Goal: Task Accomplishment & Management: Manage account settings

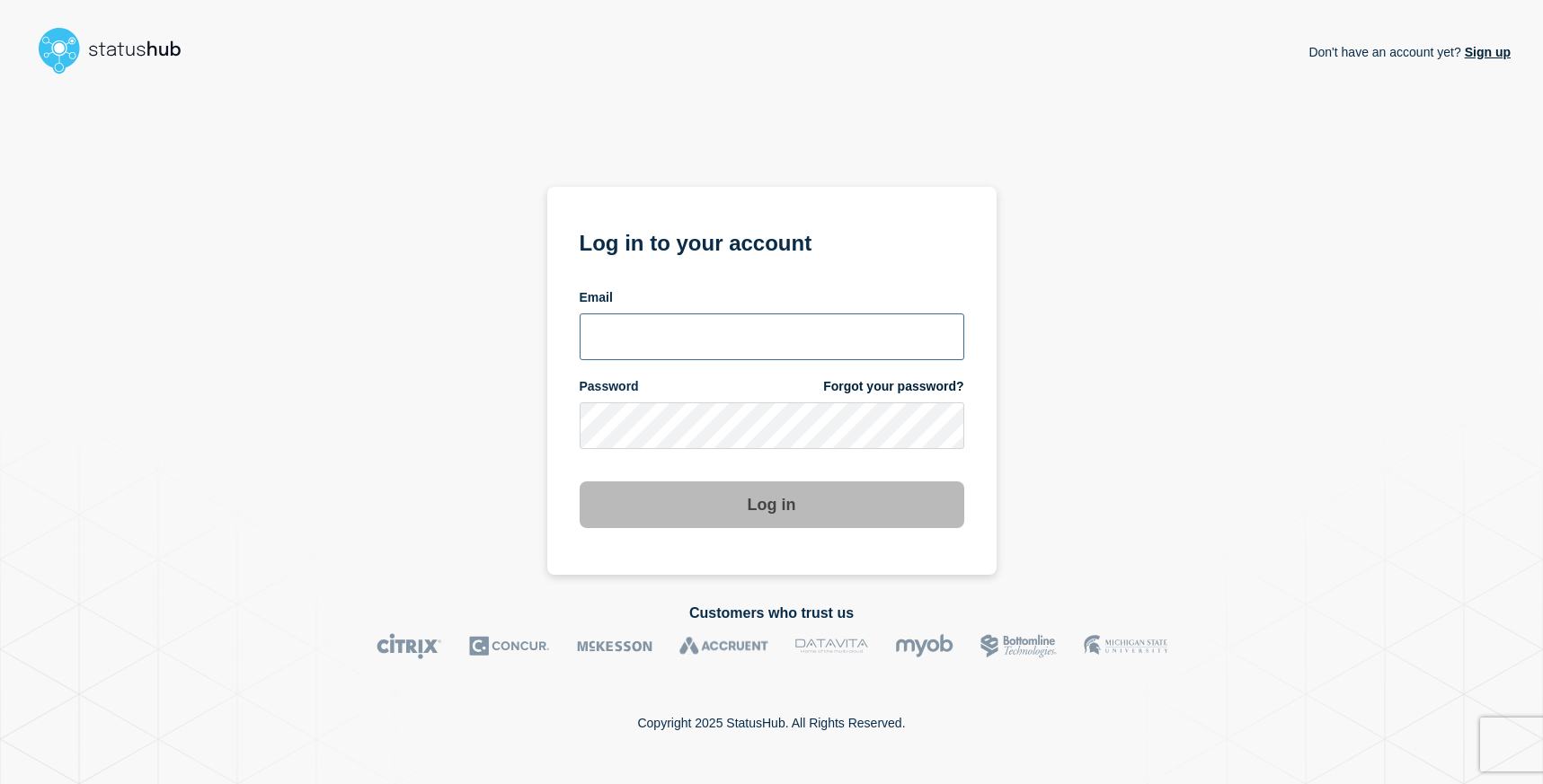
click at [713, 331] on input "email input" at bounding box center [772, 336] width 384 height 46
type input "[PERSON_NAME][EMAIL_ADDRESS][DOMAIN_NAME]"
click at [0, 783] on com-1password-button at bounding box center [0, 784] width 0 height 0
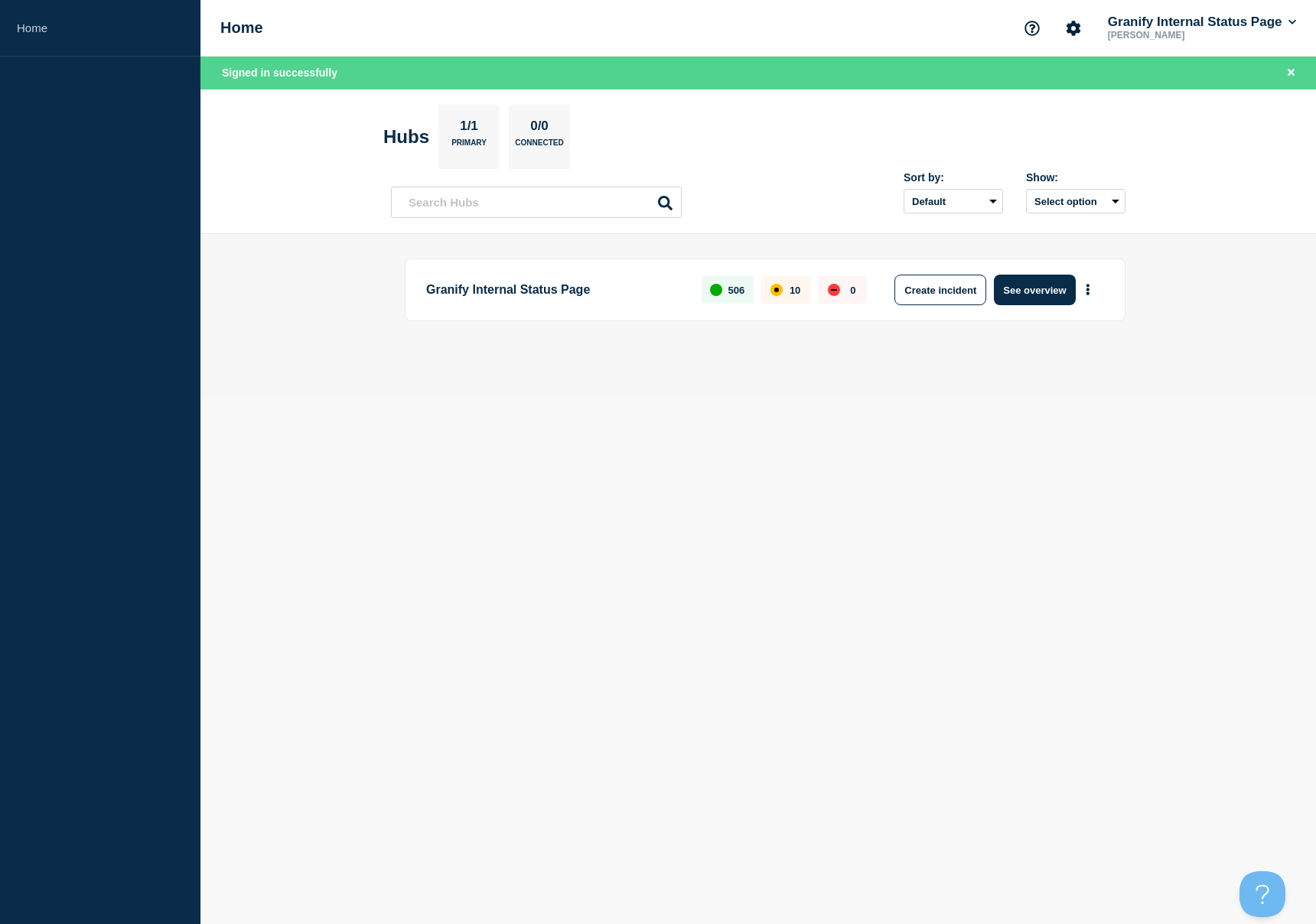
click at [1010, 388] on main "Granify Internal Status Page 506 10 0 Create incident See overview" at bounding box center [758, 316] width 1116 height 163
click at [1009, 372] on div "Granify Internal Status Page 506 10 0 Create incident See overview" at bounding box center [758, 315] width 735 height 114
click at [925, 285] on button "Create incident" at bounding box center [940, 290] width 92 height 31
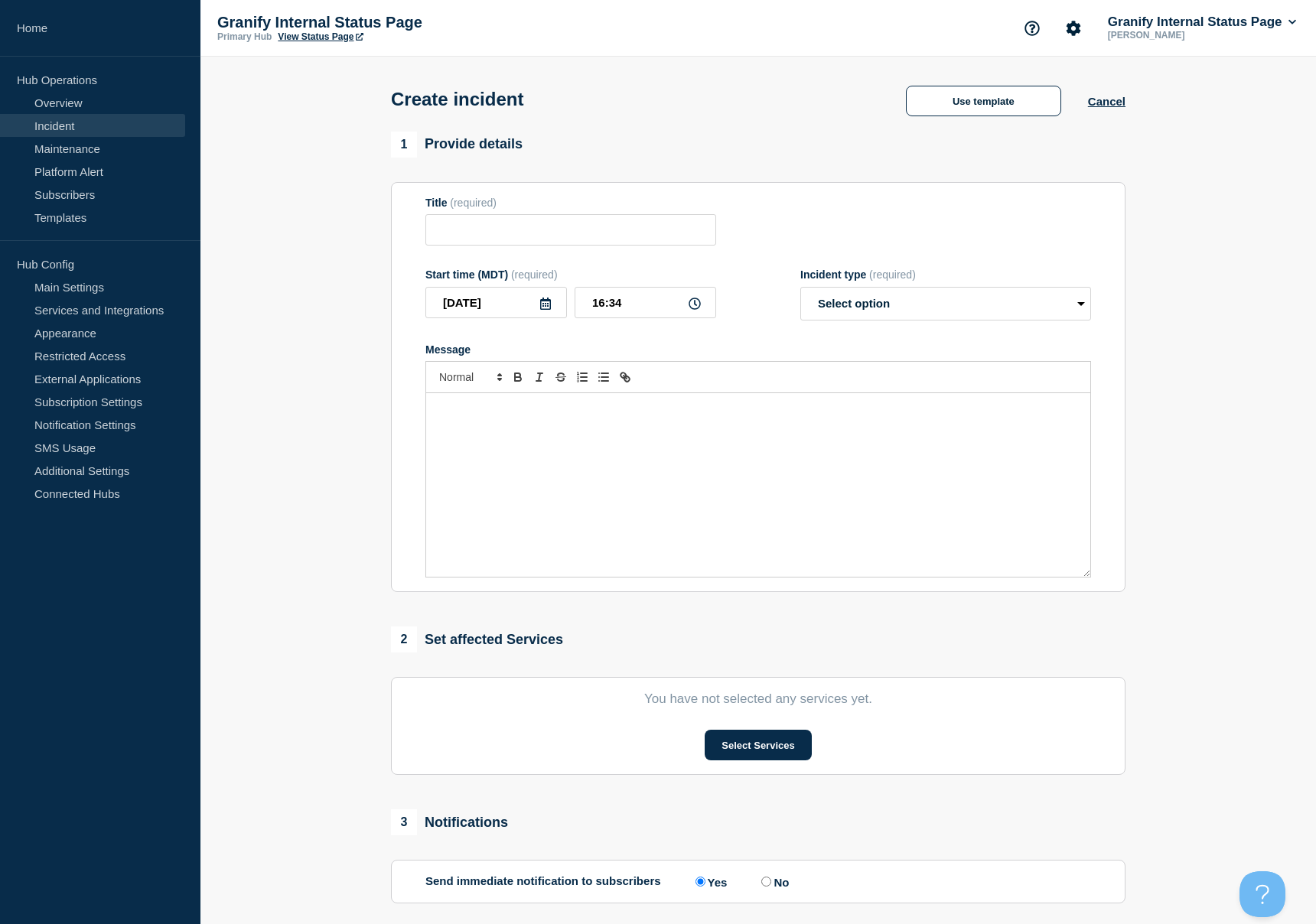
click at [828, 533] on div "Message" at bounding box center [758, 485] width 664 height 184
click at [981, 104] on button "Use template" at bounding box center [983, 101] width 156 height 31
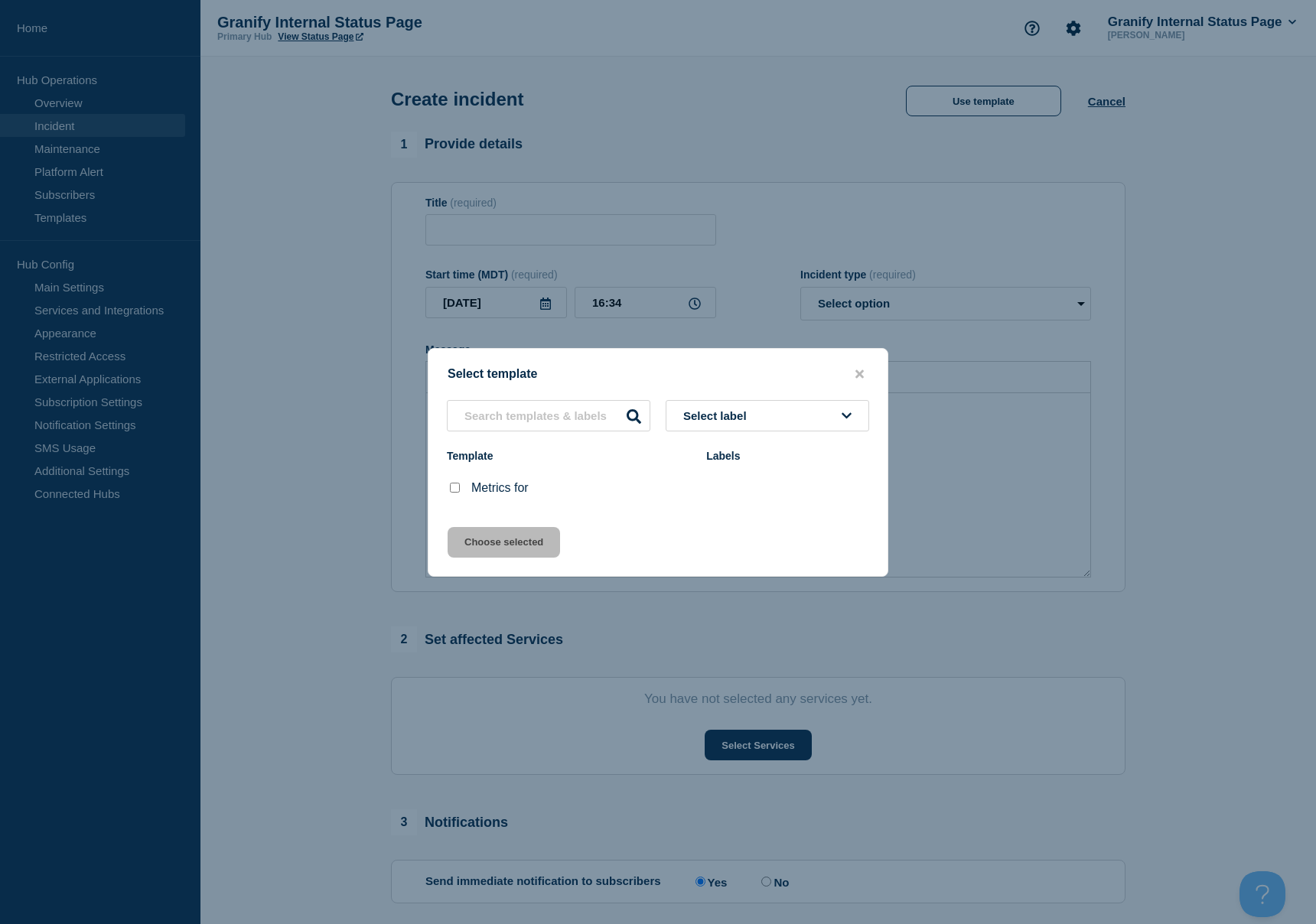
click at [443, 494] on li "Metrics for" at bounding box center [658, 487] width 459 height 39
click at [456, 490] on input "Metrics for checkbox" at bounding box center [455, 487] width 10 height 10
checkbox input "true"
click at [485, 549] on button "Choose selected" at bounding box center [504, 542] width 113 height 31
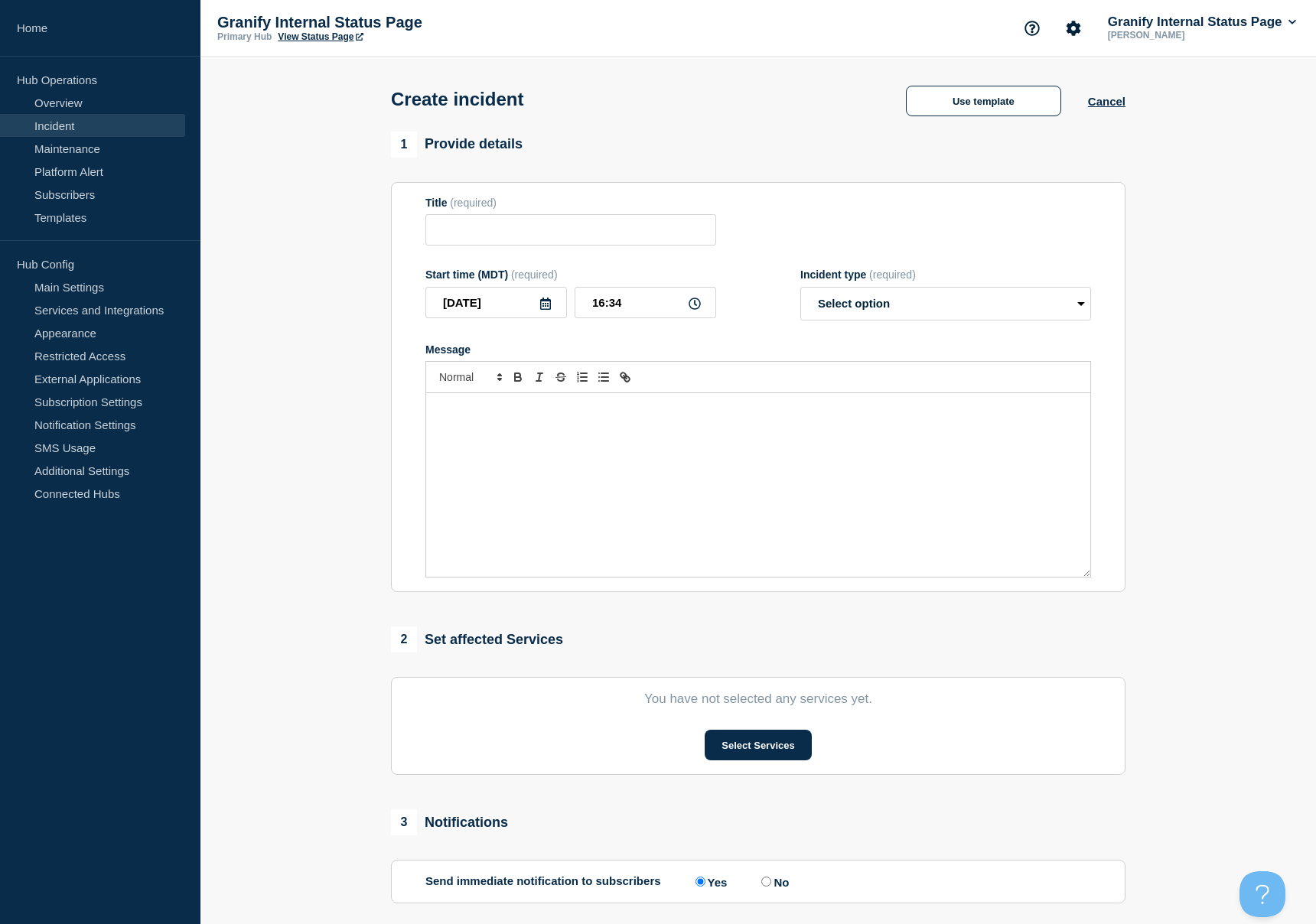
type input "Metrics for"
select select "monitoring"
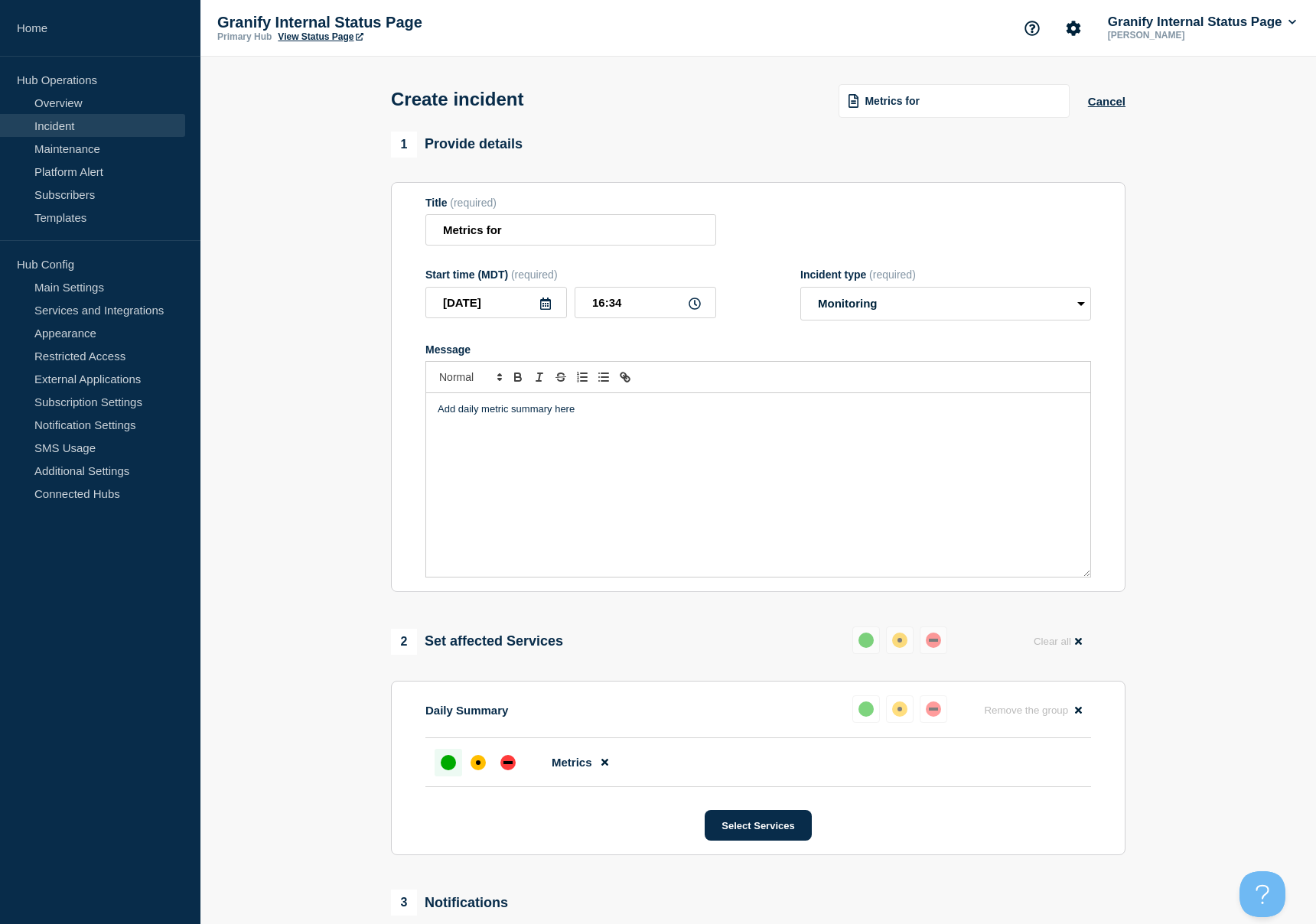
click at [1168, 245] on section "1 Provide details Title (required) Metrics for Start time (MDT) (required) 2025…" at bounding box center [758, 609] width 1116 height 956
click at [558, 416] on p "Add daily metric summary here" at bounding box center [758, 409] width 641 height 14
click at [523, 431] on div "Add daily metric summary here" at bounding box center [758, 485] width 664 height 184
drag, startPoint x: 605, startPoint y: 421, endPoint x: 414, endPoint y: 419, distance: 191.0
click at [414, 419] on section "Title (required) Metrics for Start time (MDT) (required) 2025-08-28 16:34 Incid…" at bounding box center [758, 387] width 735 height 411
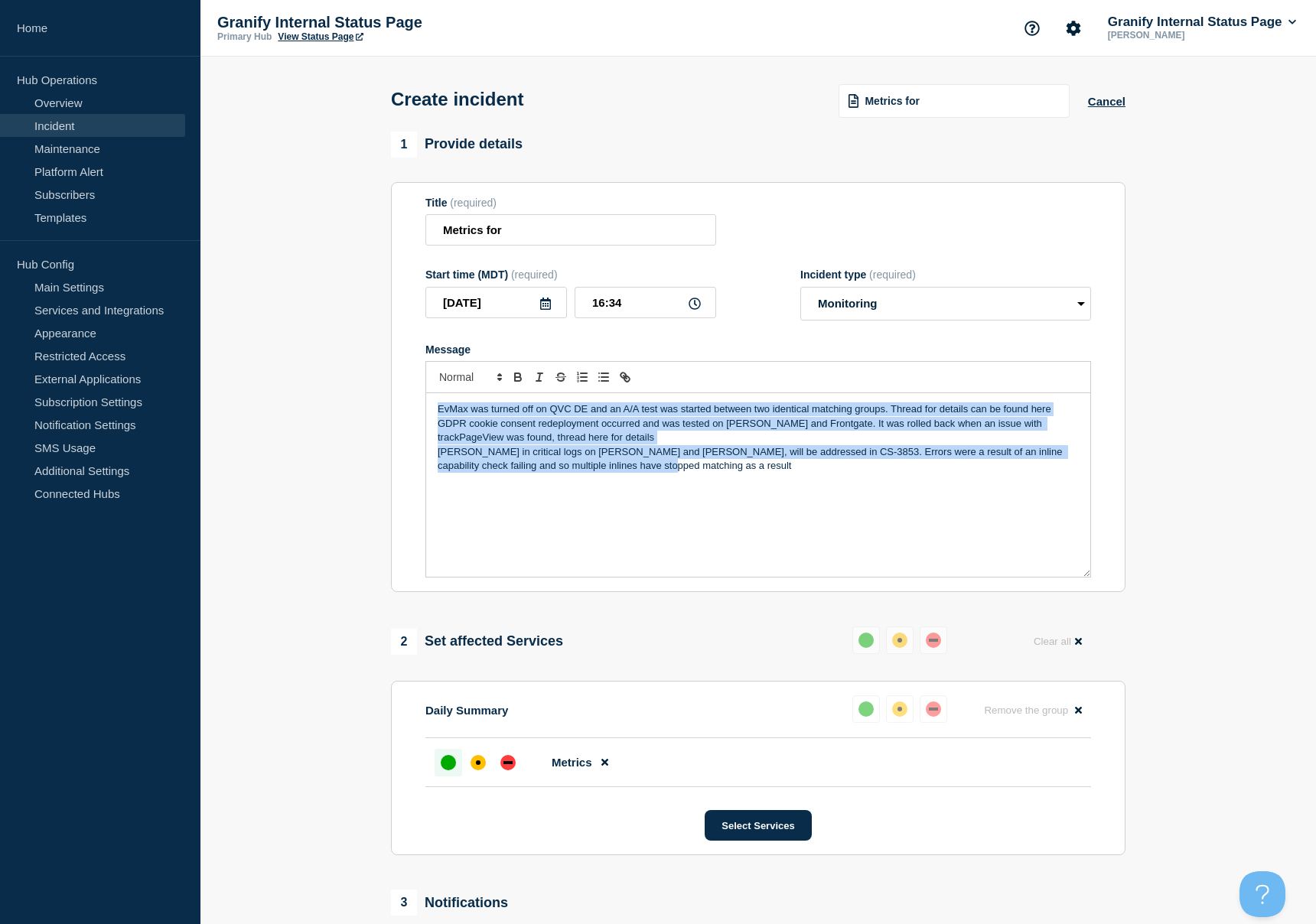
drag, startPoint x: 604, startPoint y: 469, endPoint x: 415, endPoint y: 419, distance: 195.5
click at [415, 419] on section "Title (required) Metrics for Start time (MDT) (required) 2025-08-28 16:34 Incid…" at bounding box center [758, 387] width 735 height 411
click at [608, 384] on icon "Toggle bulleted list" at bounding box center [604, 377] width 14 height 14
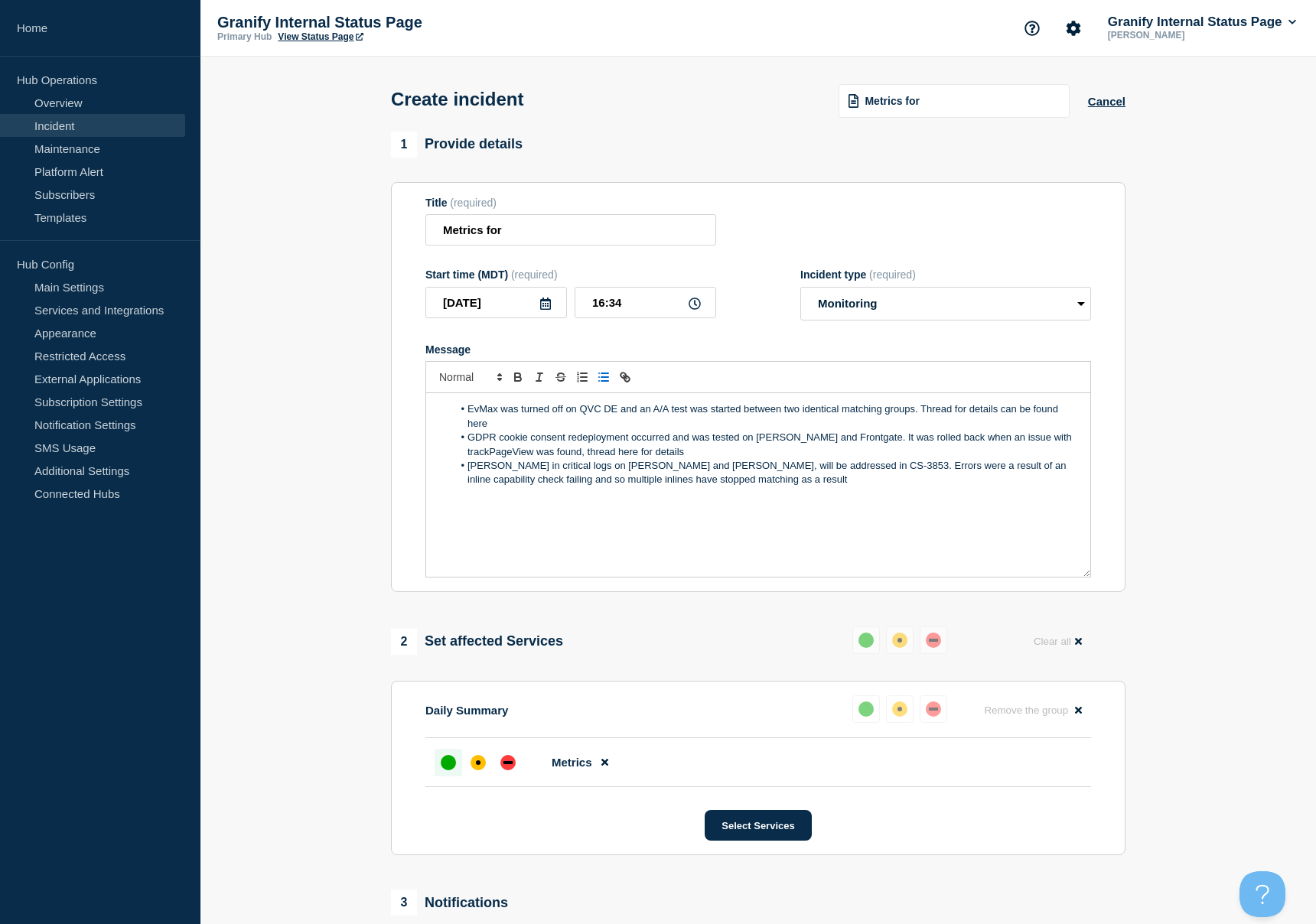
drag, startPoint x: 750, startPoint y: 517, endPoint x: 721, endPoint y: 491, distance: 38.9
click at [749, 511] on div "EvMax was turned off on QVC DE and an A/A test was started between two identica…" at bounding box center [758, 485] width 664 height 184
click at [721, 487] on li "Spike in critical logs on Janie and Jack, will be addressed in CS-3853. Errors …" at bounding box center [766, 473] width 627 height 28
click at [685, 487] on li "Spike in critical logs on Janie and Jack, will be addressed in CS-3853. Errors …" at bounding box center [766, 473] width 627 height 28
click at [722, 487] on li "Spike in critical logs on Janie and Jack, will be addressed in CS-3853. Errors …" at bounding box center [766, 473] width 627 height 28
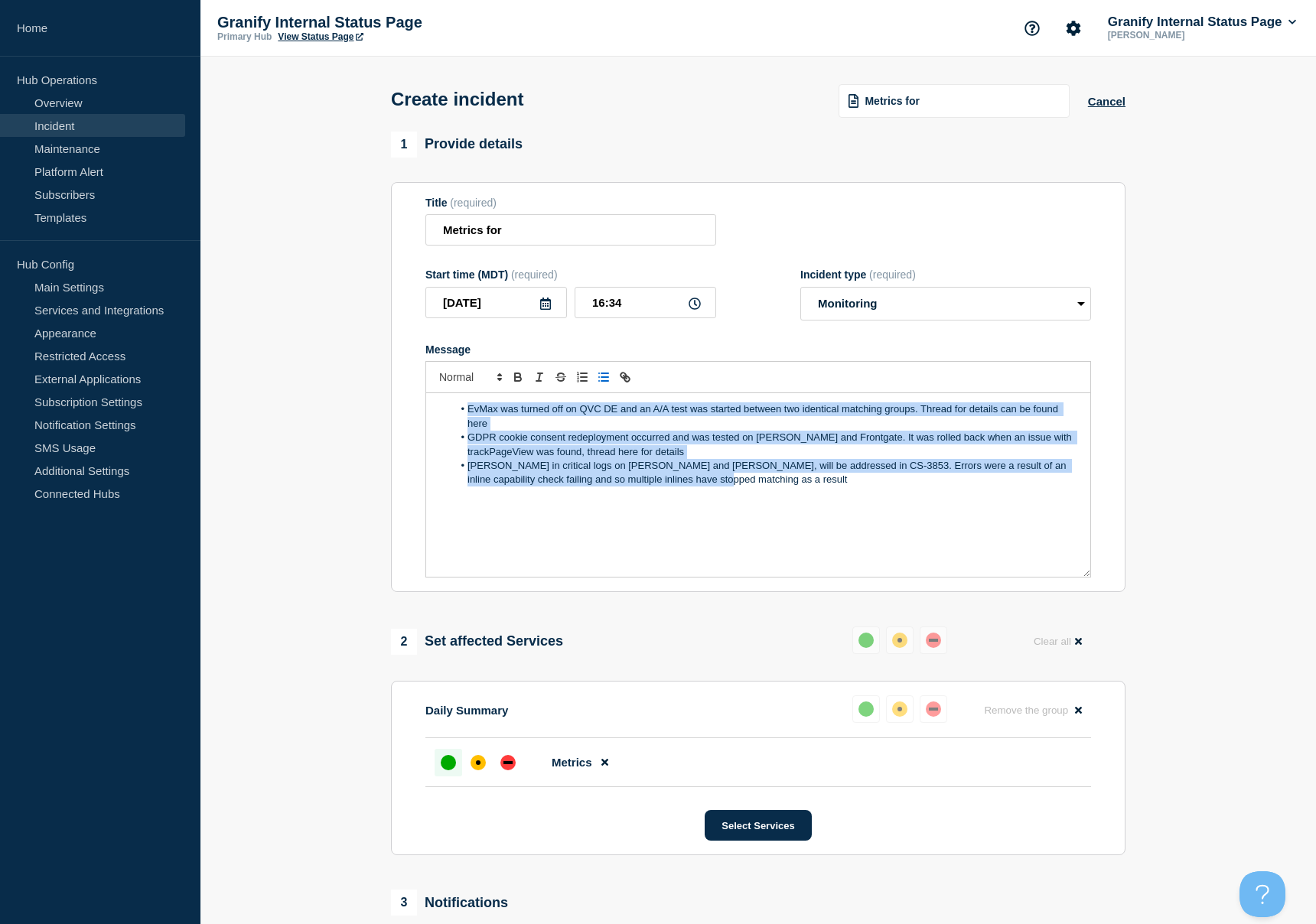
drag, startPoint x: 614, startPoint y: 479, endPoint x: 525, endPoint y: 436, distance: 98.8
click at [455, 424] on ol "EvMax was turned off on QVC DE and an A/A test was started between two identica…" at bounding box center [758, 445] width 641 height 85
click at [534, 431] on li "EvMax was turned off on QVC DE and an A/A test was started between two identica…" at bounding box center [766, 416] width 627 height 28
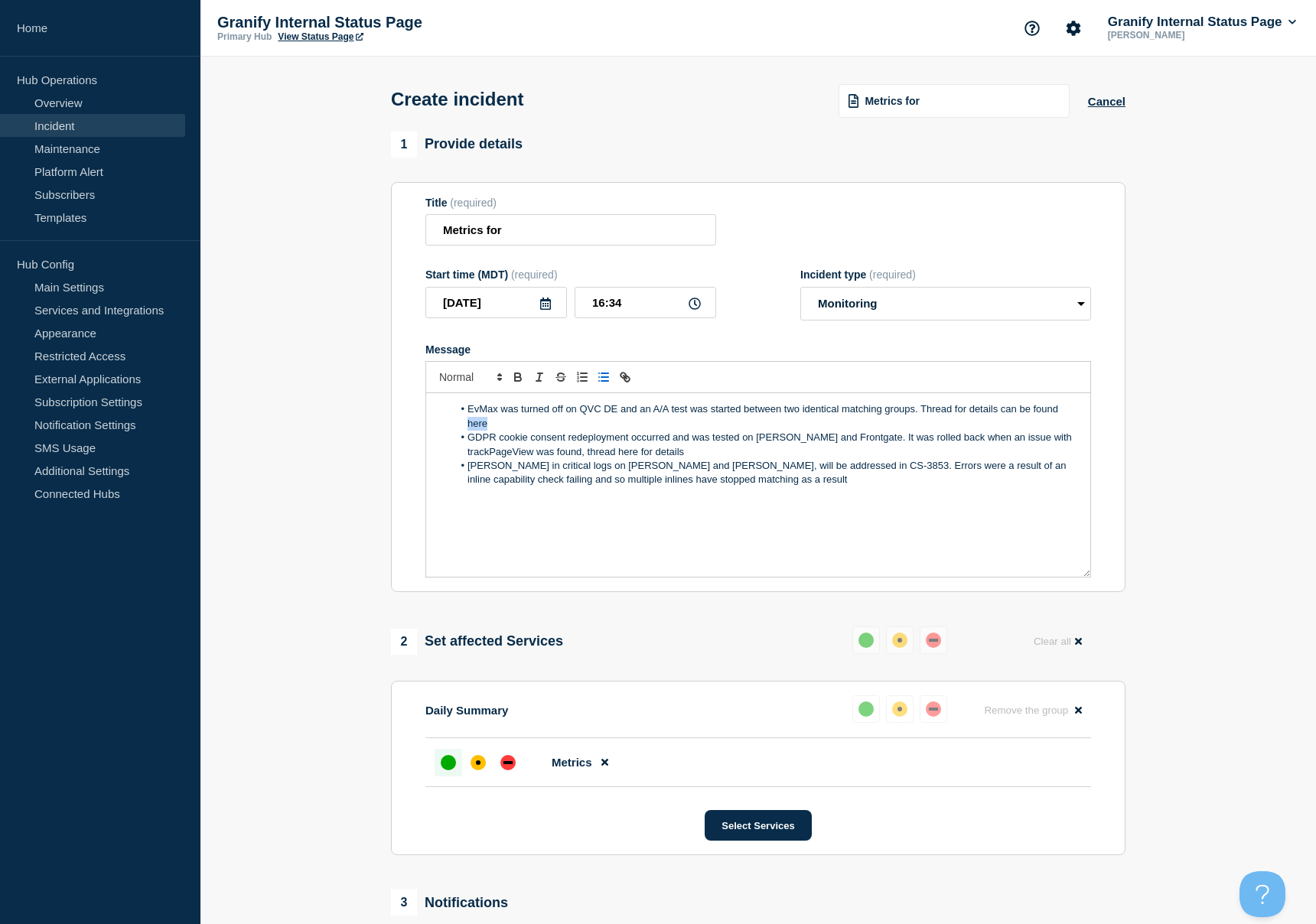
drag, startPoint x: 503, startPoint y: 439, endPoint x: 470, endPoint y: 433, distance: 33.5
click at [470, 431] on li "EvMax was turned off on QVC DE and an A/A test was started between two identica…" at bounding box center [766, 416] width 627 height 28
paste input "ttps://bazaarvoice.slack.com/archives/C06DX7BV8KW/p1756140257535749"
click at [577, 457] on link at bounding box center [569, 451] width 35 height 11
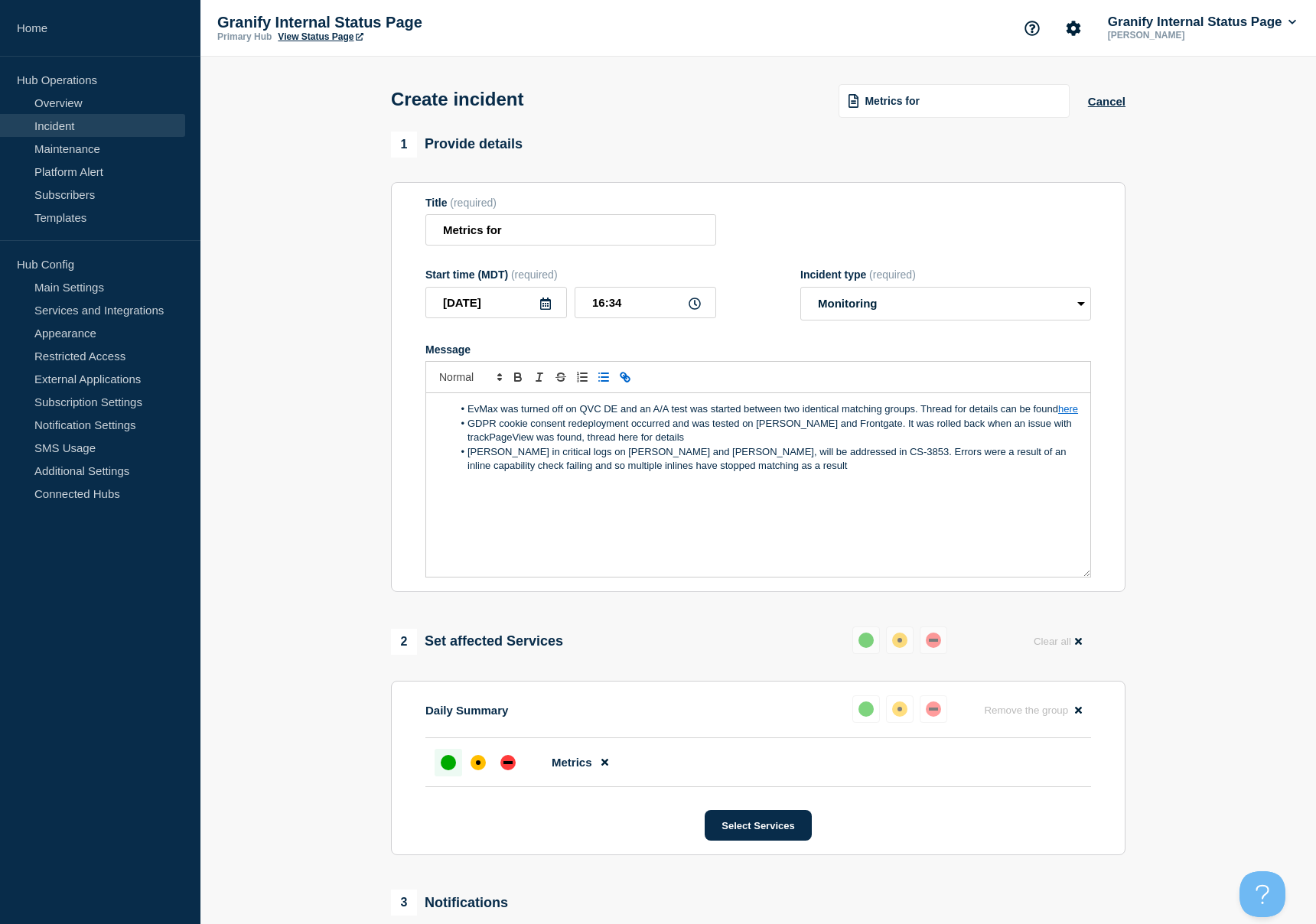
click at [670, 445] on li "GDPR cookie consent redeployment occurred and was tested on Kendra Scott and Fr…" at bounding box center [766, 431] width 627 height 28
paste input "https://bazaarvoice.slack.com/archives/C06E7CPH19P/p1756405211153719"
click at [773, 485] on link at bounding box center [762, 479] width 35 height 11
click at [688, 474] on li "Spike in critical logs on Janie and Jack, will be addressed in CS-3853. Errors …" at bounding box center [766, 459] width 627 height 28
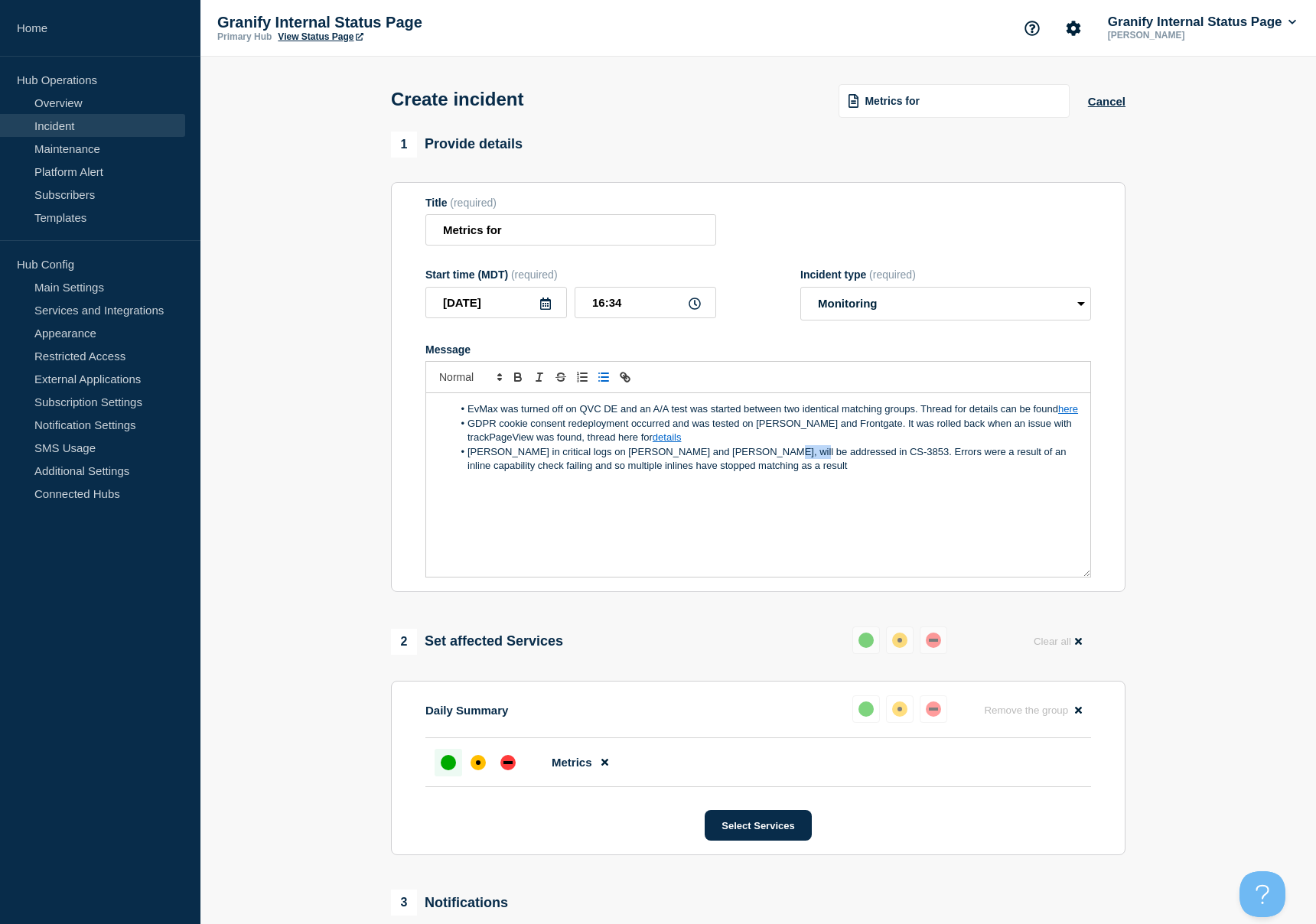
drag, startPoint x: 734, startPoint y: 479, endPoint x: 1020, endPoint y: 495, distance: 286.4
click at [772, 474] on li "Spike in critical logs on Janie and Jack, will be addressed in CS-3853. Errors …" at bounding box center [766, 459] width 627 height 28
drag, startPoint x: 770, startPoint y: 478, endPoint x: 729, endPoint y: 471, distance: 41.6
click at [729, 471] on li "Spike in critical logs on Janie and Jack, will be addressed in CS-3853. Errors …" at bounding box center [766, 459] width 627 height 28
paste input "https://bazaarvoice.atlassian.net/browse/CS-3853?atlOrigin=eyJpIjoiNTFhODM0NDc2…"
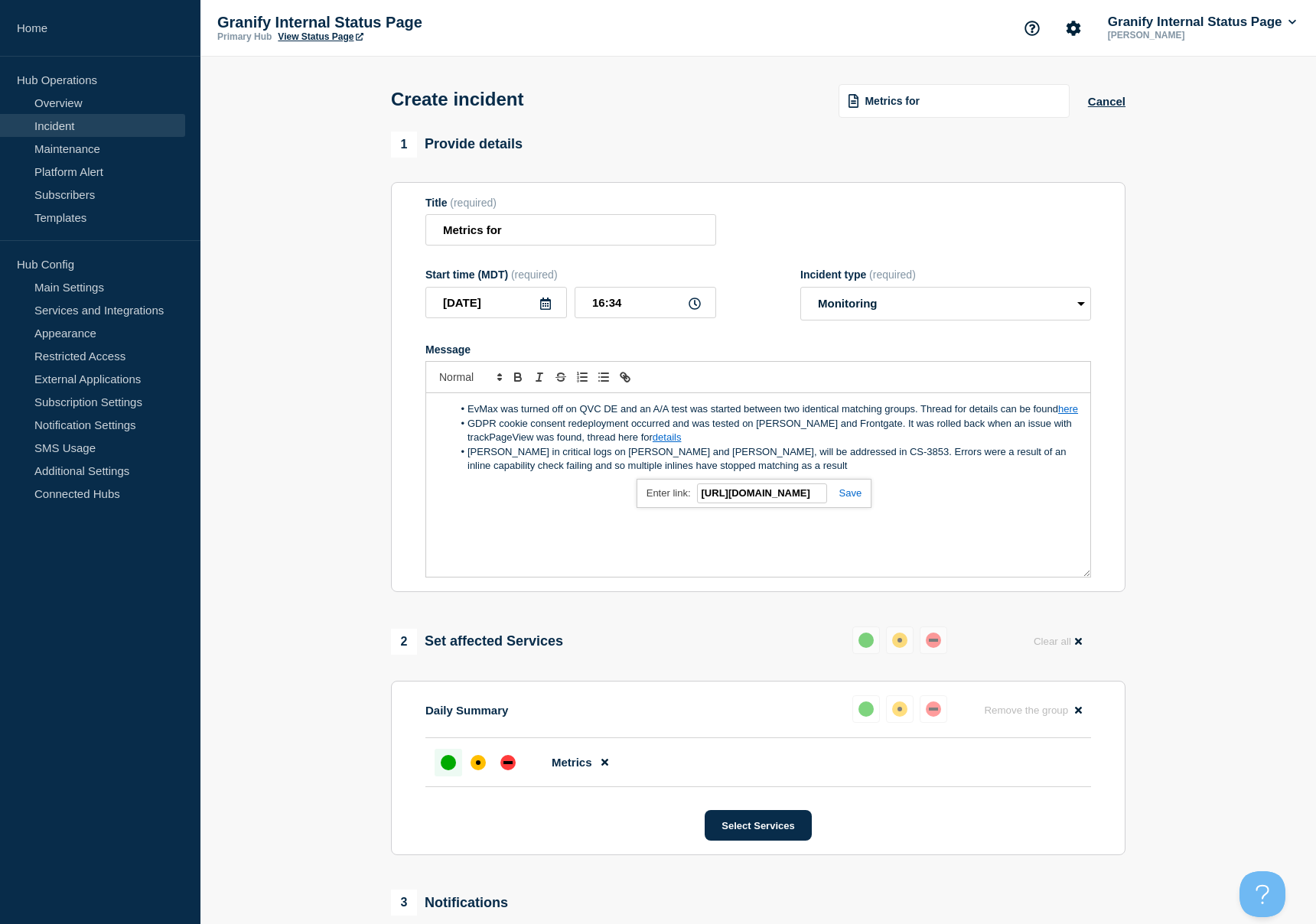
scroll to position [0, 659]
type input "https://bazaarvoice.atlassian.net/browse/CS-3853?atlOrigin=eyJpIjoiNTFhODM0NDc2…"
click at [848, 499] on link at bounding box center [845, 493] width 35 height 11
drag, startPoint x: 842, startPoint y: 512, endPoint x: 1169, endPoint y: 411, distance: 342.2
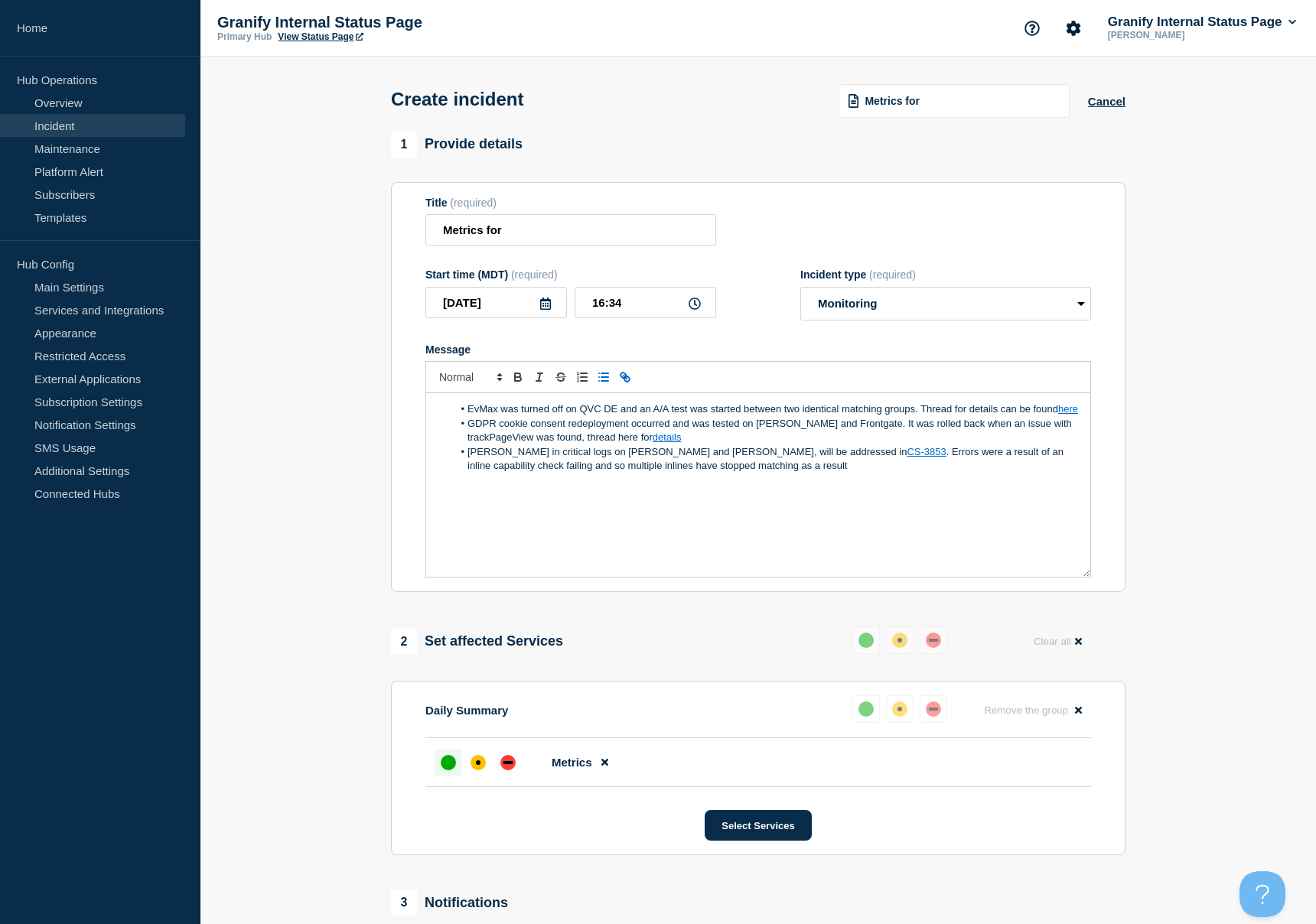
click at [867, 503] on div "EvMax was turned off on QVC DE and an A/A test was started between two identica…" at bounding box center [758, 485] width 664 height 184
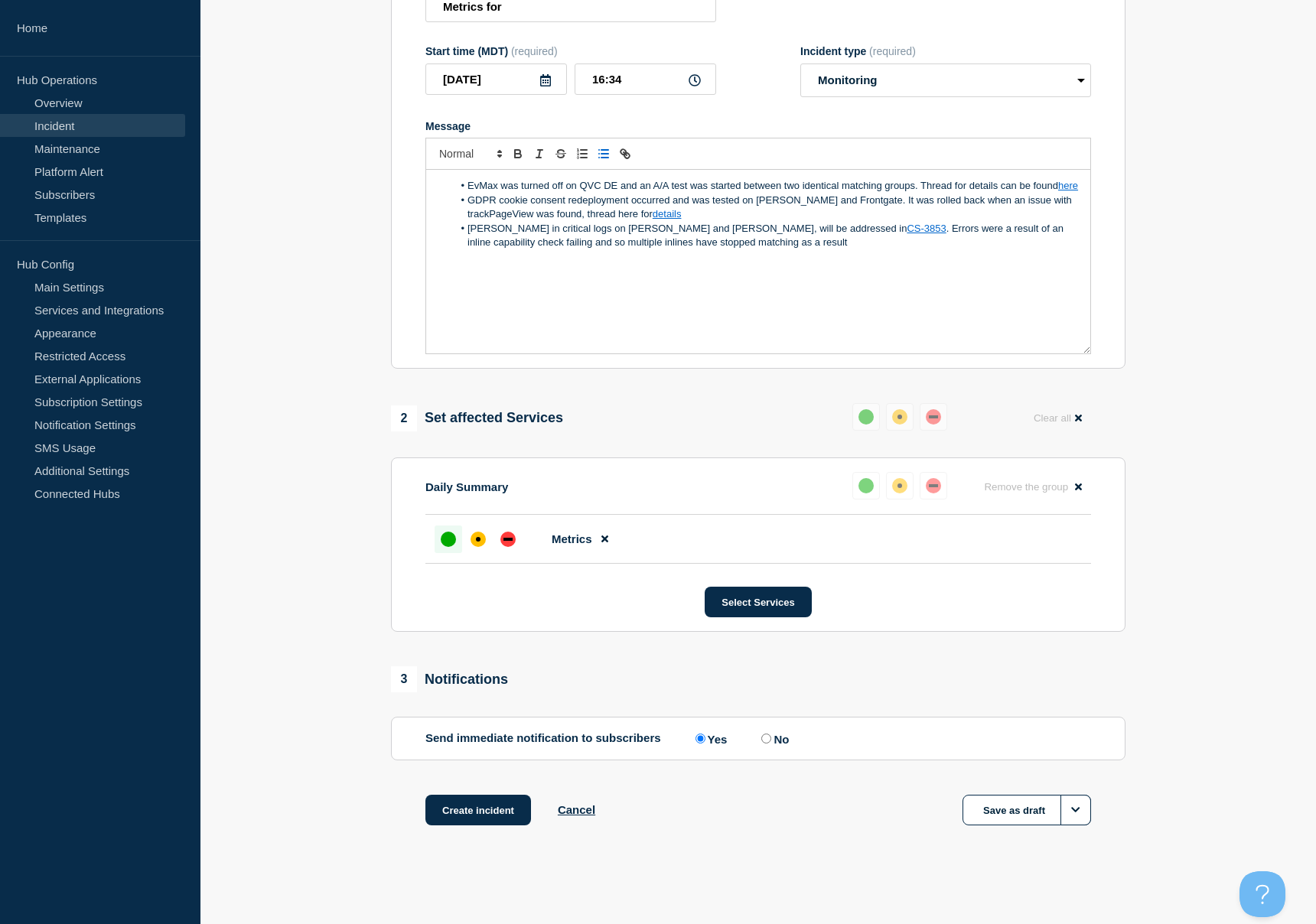
scroll to position [246, 0]
click at [492, 667] on button "Create incident" at bounding box center [478, 810] width 106 height 31
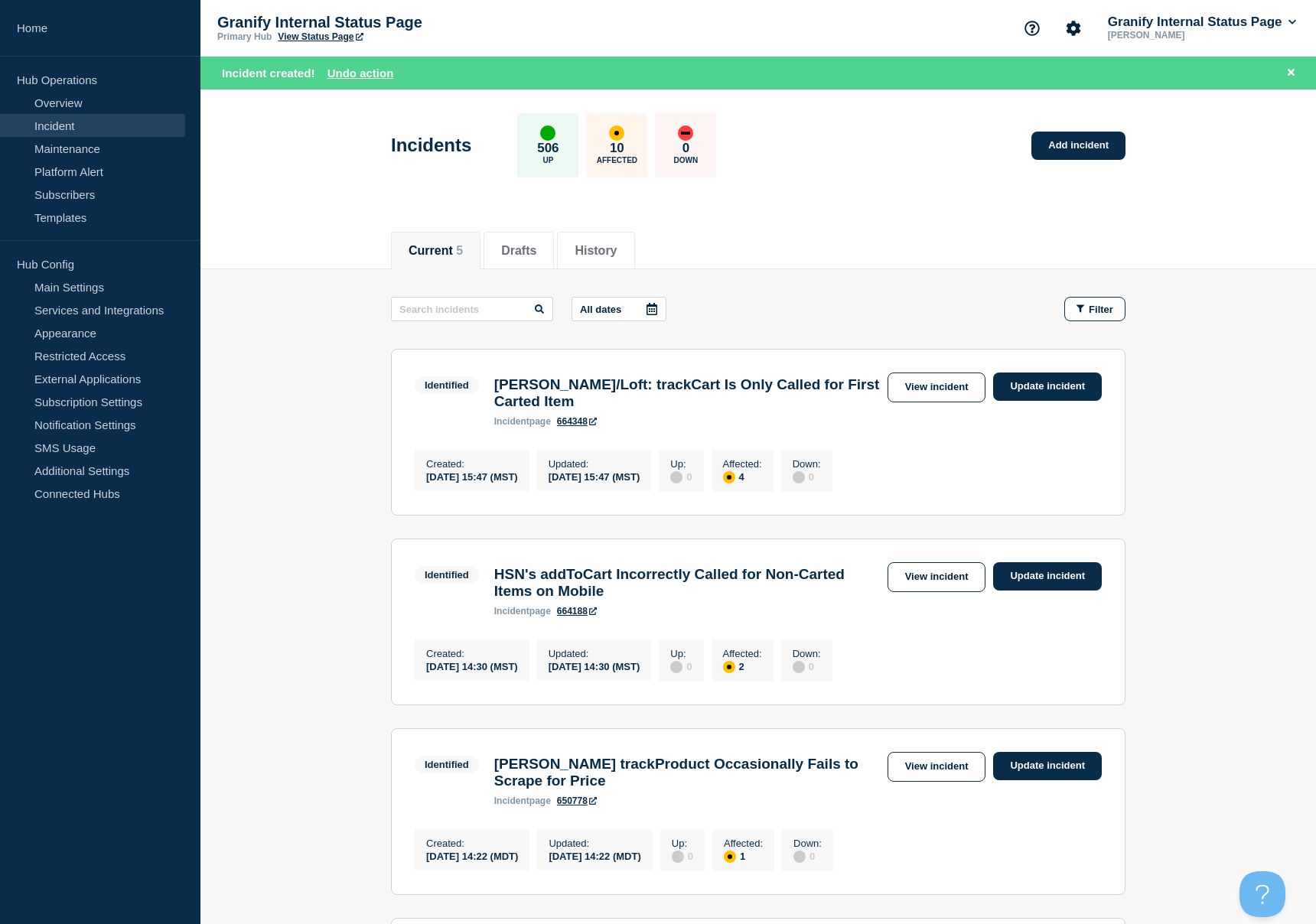
click at [619, 306] on button "All dates" at bounding box center [619, 309] width 95 height 24
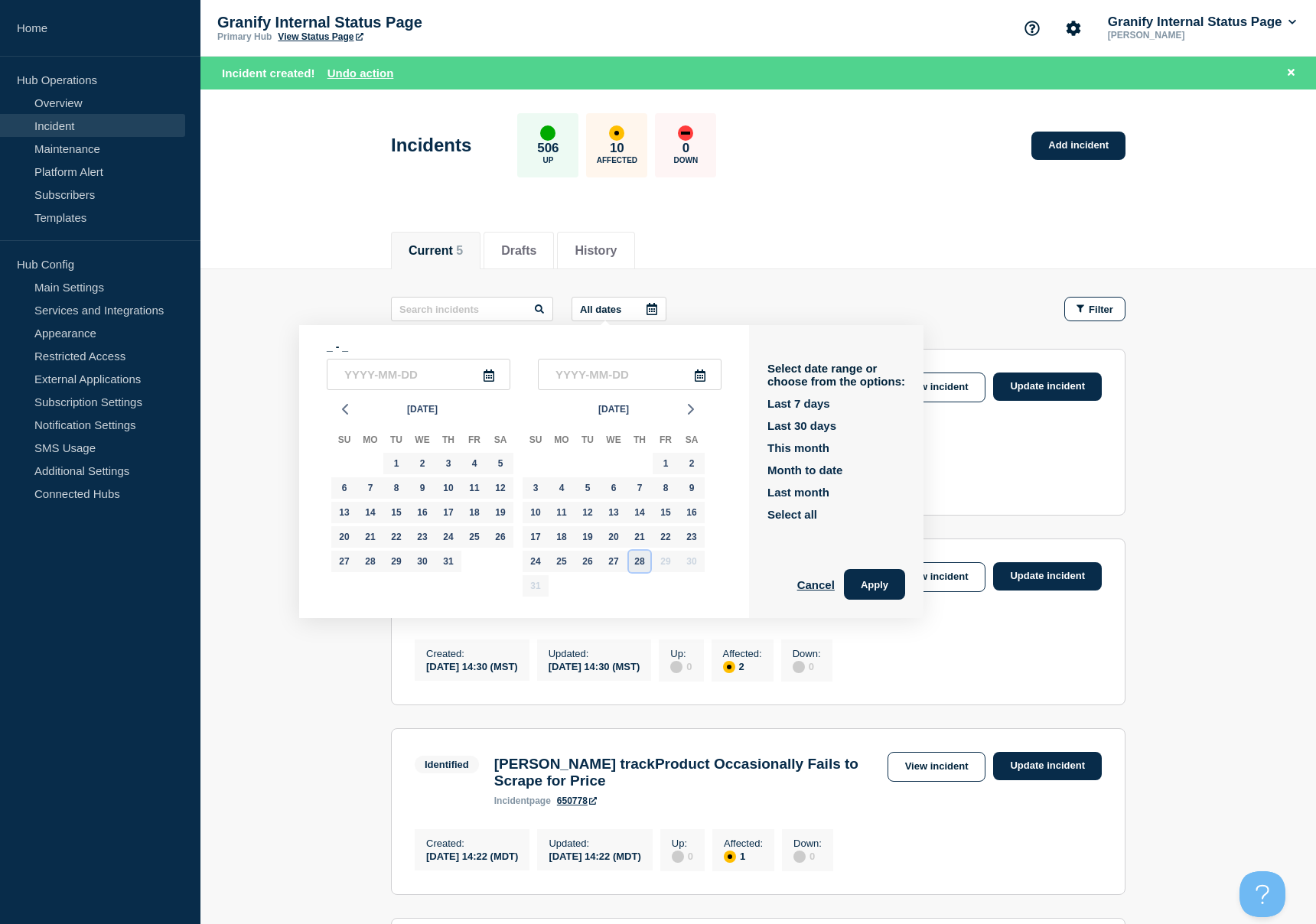
click at [646, 561] on div "28" at bounding box center [640, 561] width 22 height 22
click at [615, 566] on div "27" at bounding box center [613, 561] width 22 height 22
type input "2025-08-27"
type input "2025-08-28"
click at [852, 585] on button "Apply" at bounding box center [874, 585] width 61 height 31
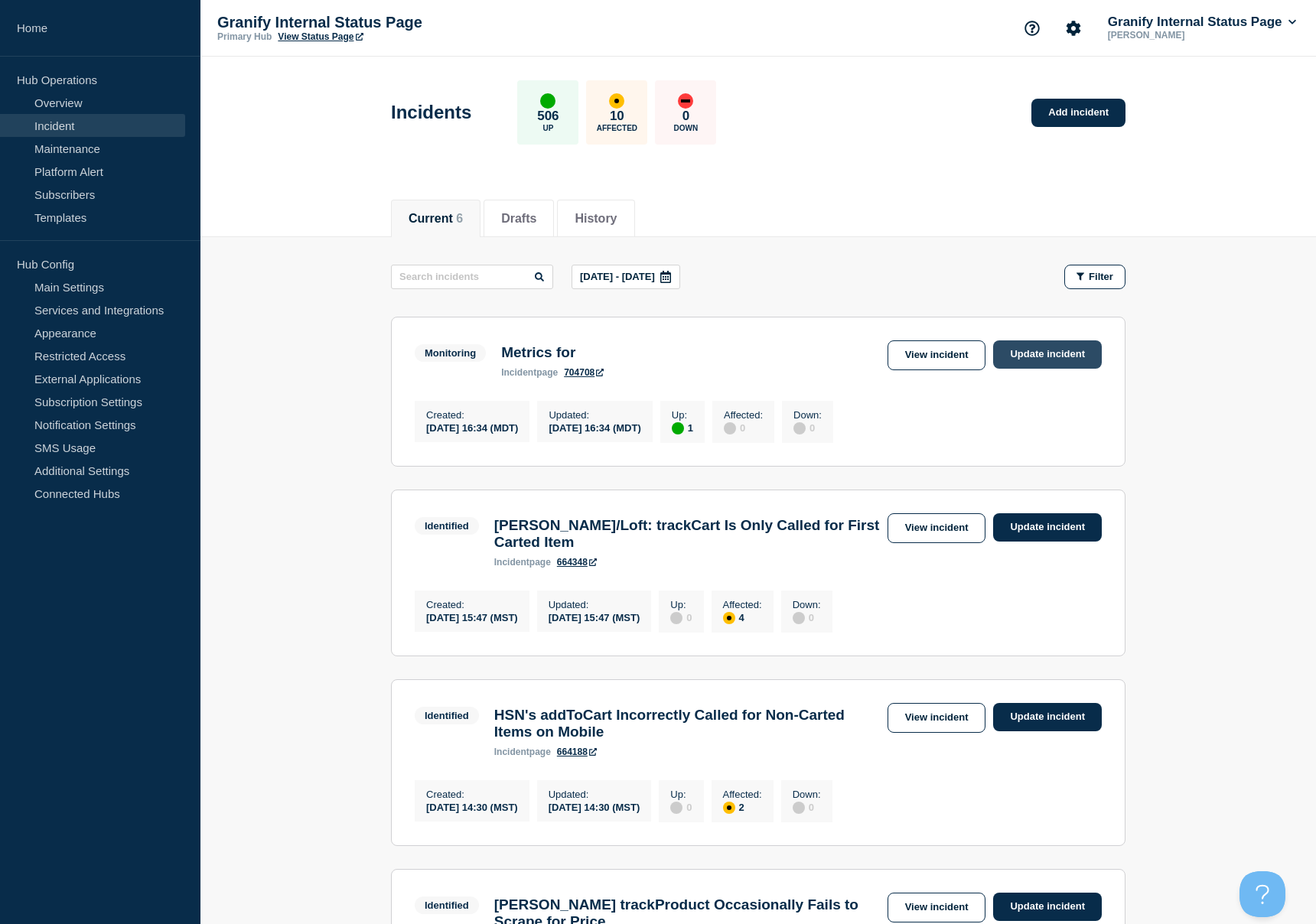
click at [1043, 360] on link "Update incident" at bounding box center [1048, 354] width 109 height 28
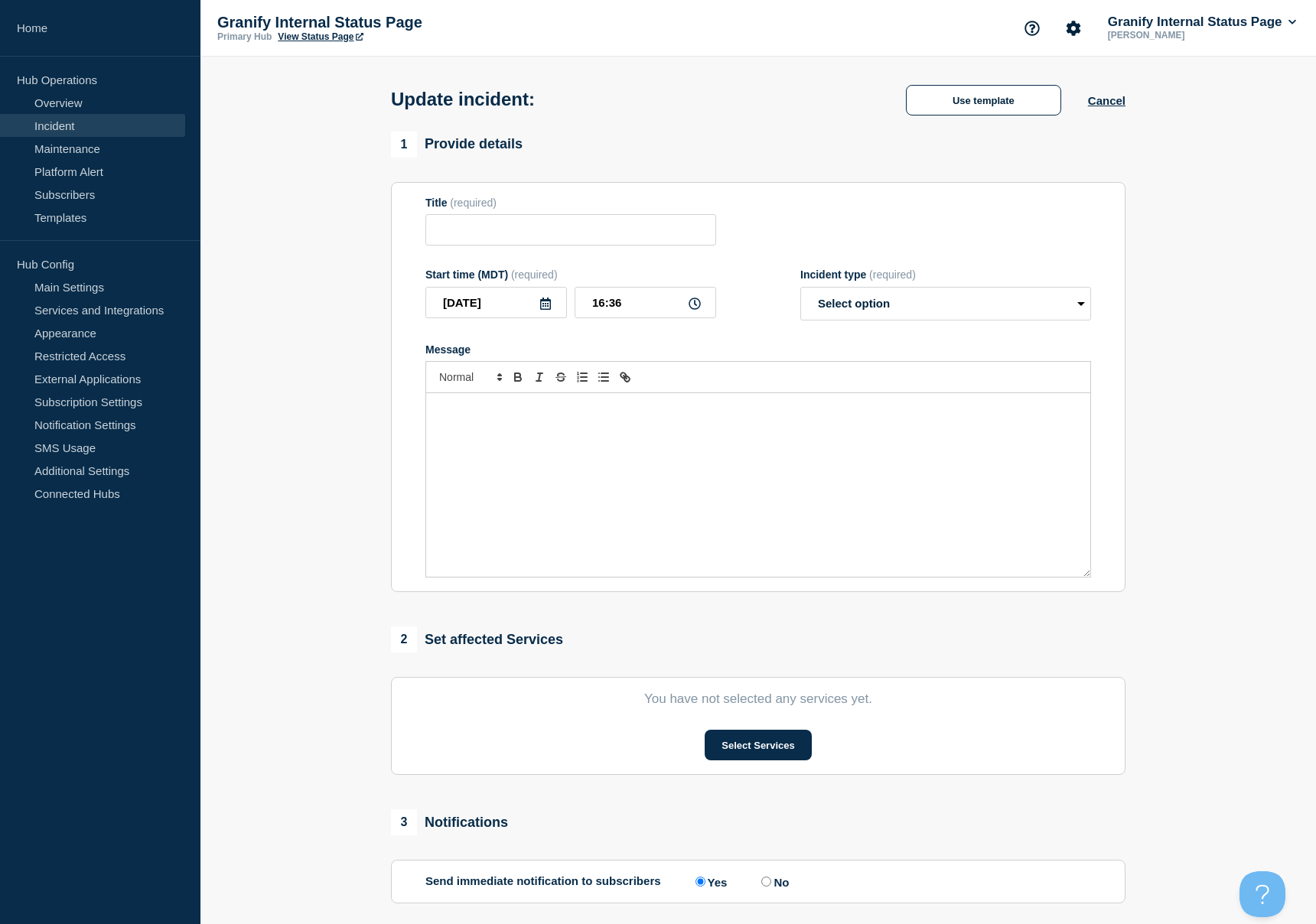
type input "Metrics for"
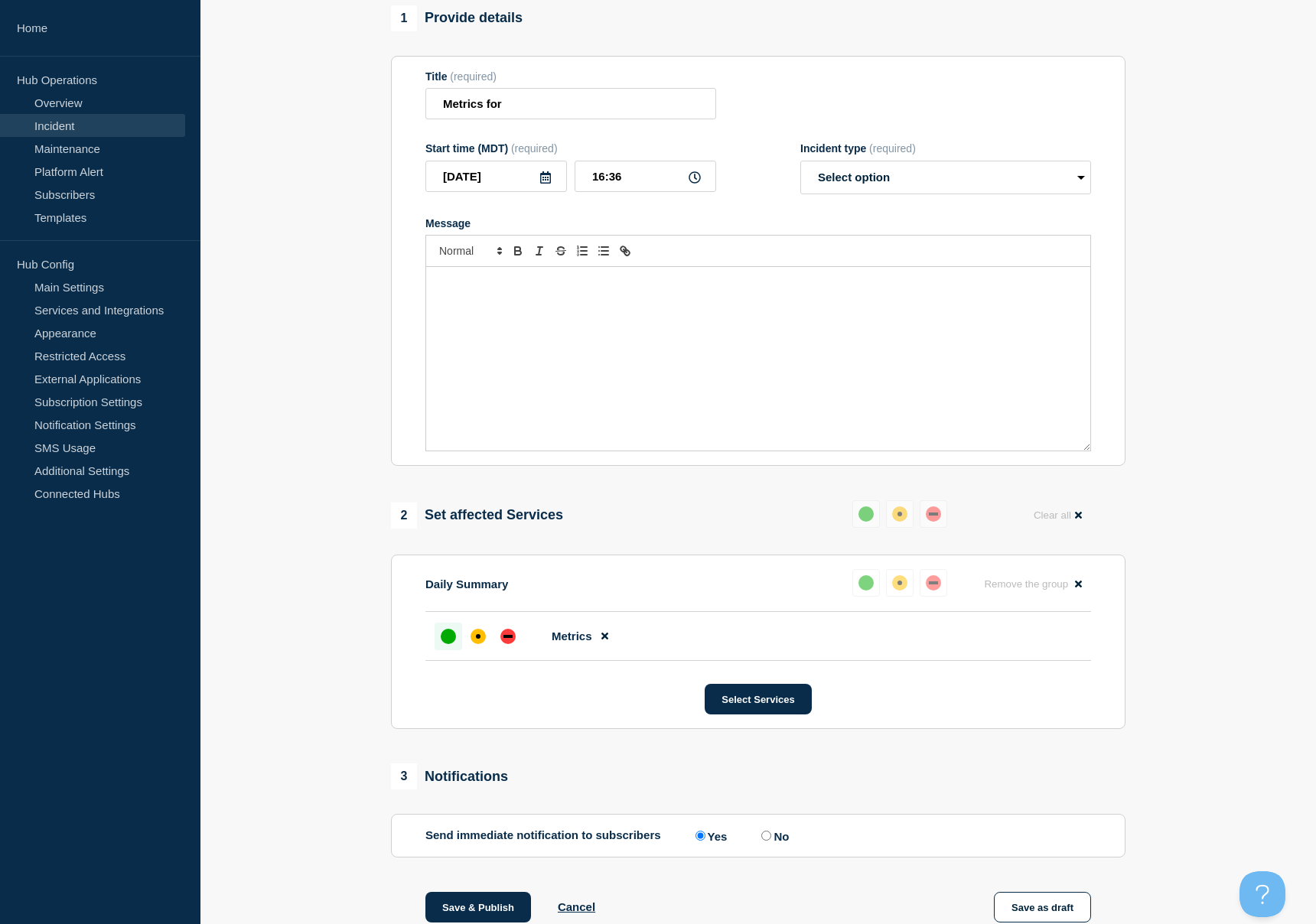
scroll to position [338, 0]
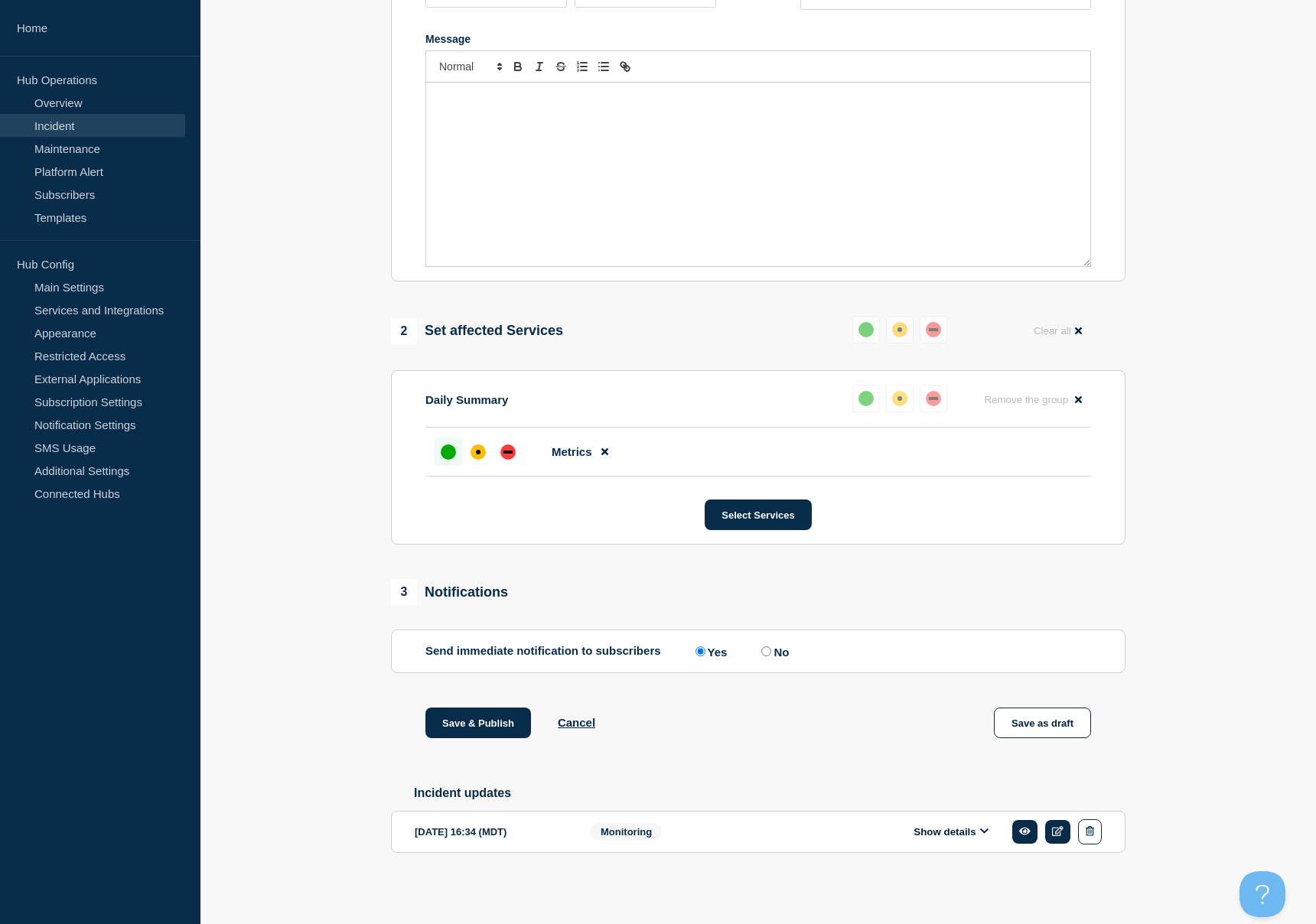
click at [777, 644] on label "No" at bounding box center [773, 652] width 31 height 15
click at [771, 646] on input "No" at bounding box center [766, 651] width 10 height 10
radio input "true"
radio input "false"
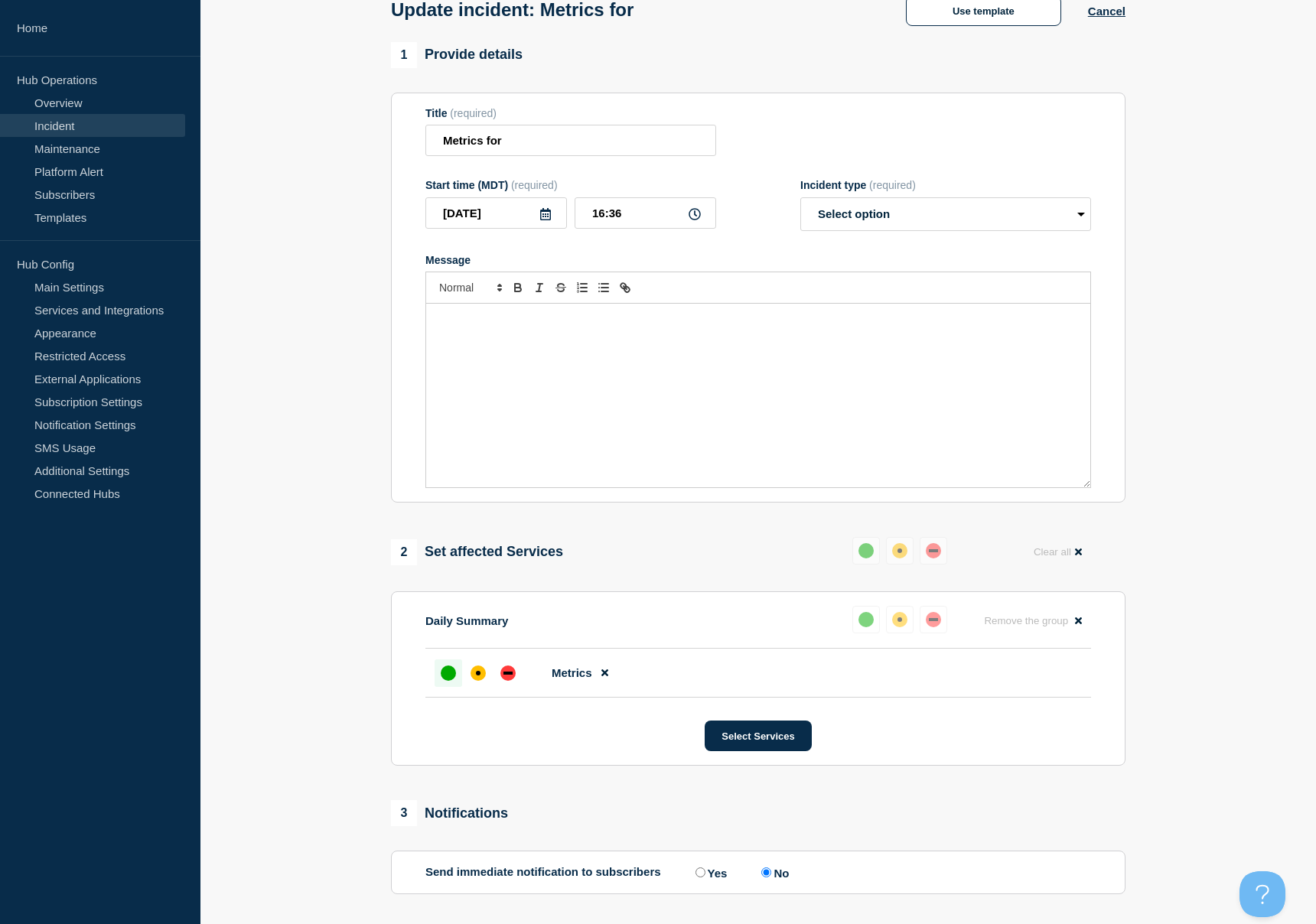
scroll to position [0, 0]
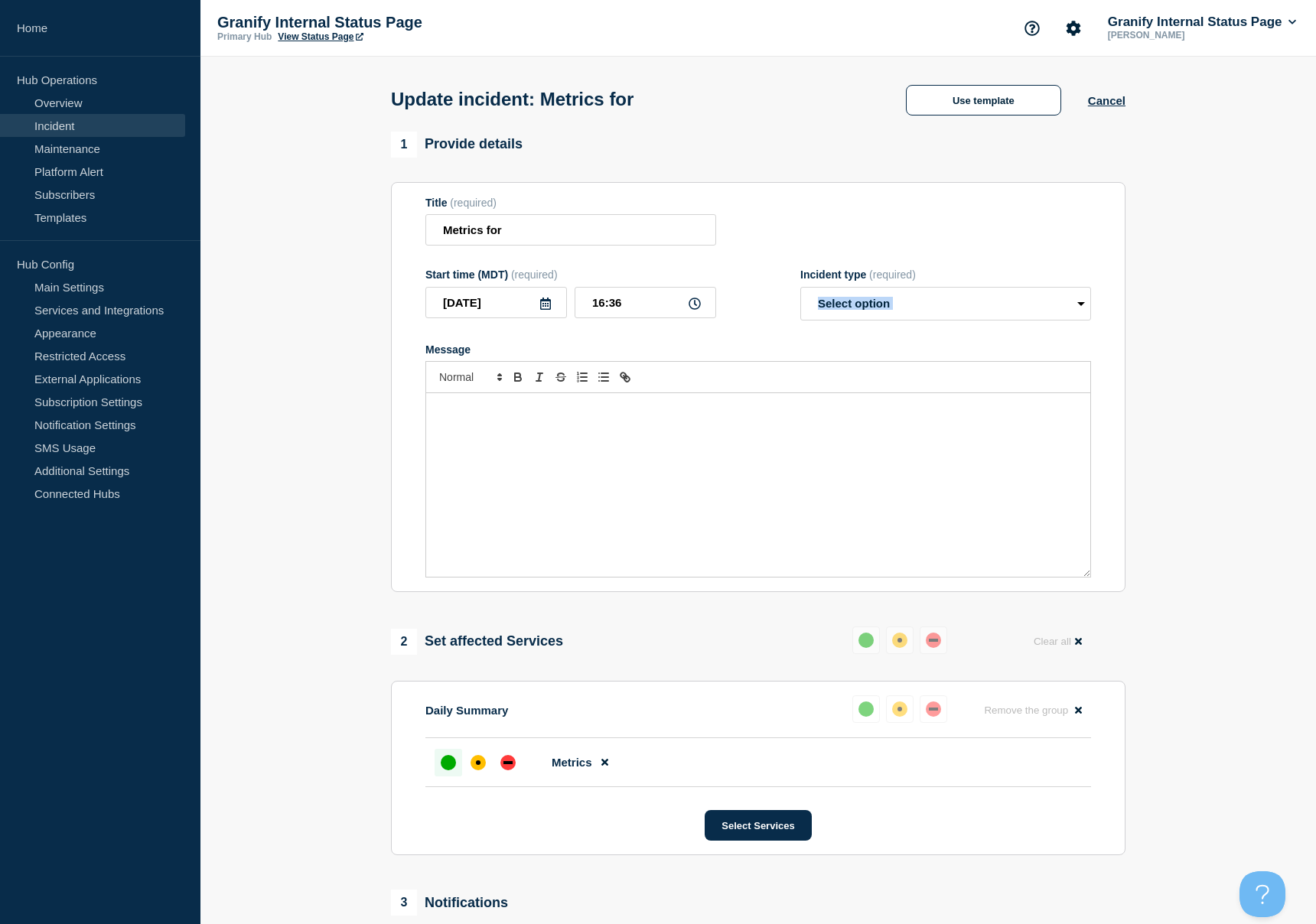
drag, startPoint x: 993, startPoint y: 340, endPoint x: 985, endPoint y: 322, distance: 19.7
click at [988, 325] on form "Title (required) Metrics for Start time (MDT) (required) 2025-08-28 16:36 Incid…" at bounding box center [758, 387] width 666 height 382
click at [985, 321] on select "Select option Investigating Identified Monitoring Resolved" at bounding box center [945, 304] width 291 height 34
select select "resolved"
click at [800, 296] on select "Select option Investigating Identified Monitoring Resolved" at bounding box center [945, 304] width 291 height 34
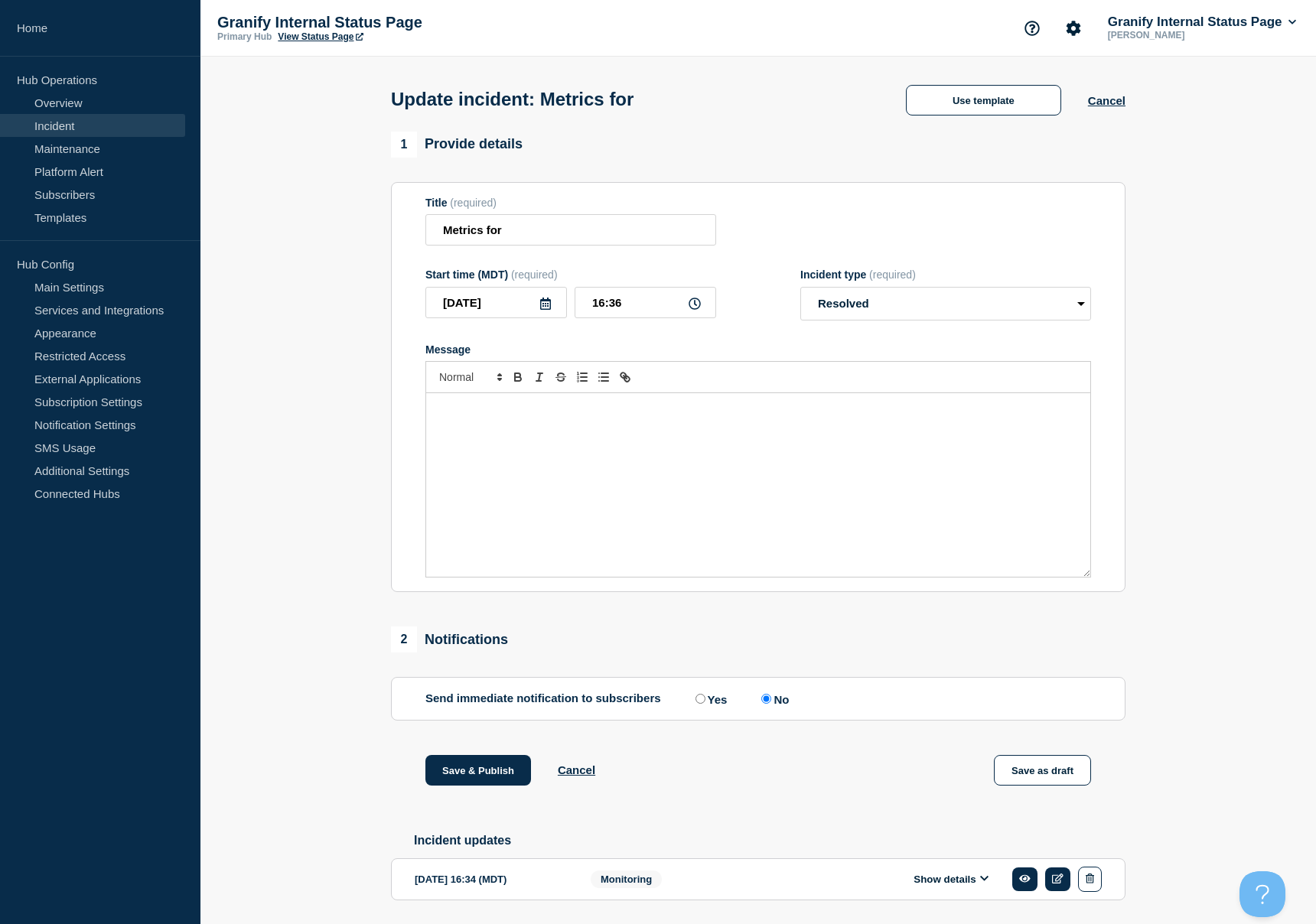
click at [794, 356] on div "Message" at bounding box center [758, 349] width 666 height 12
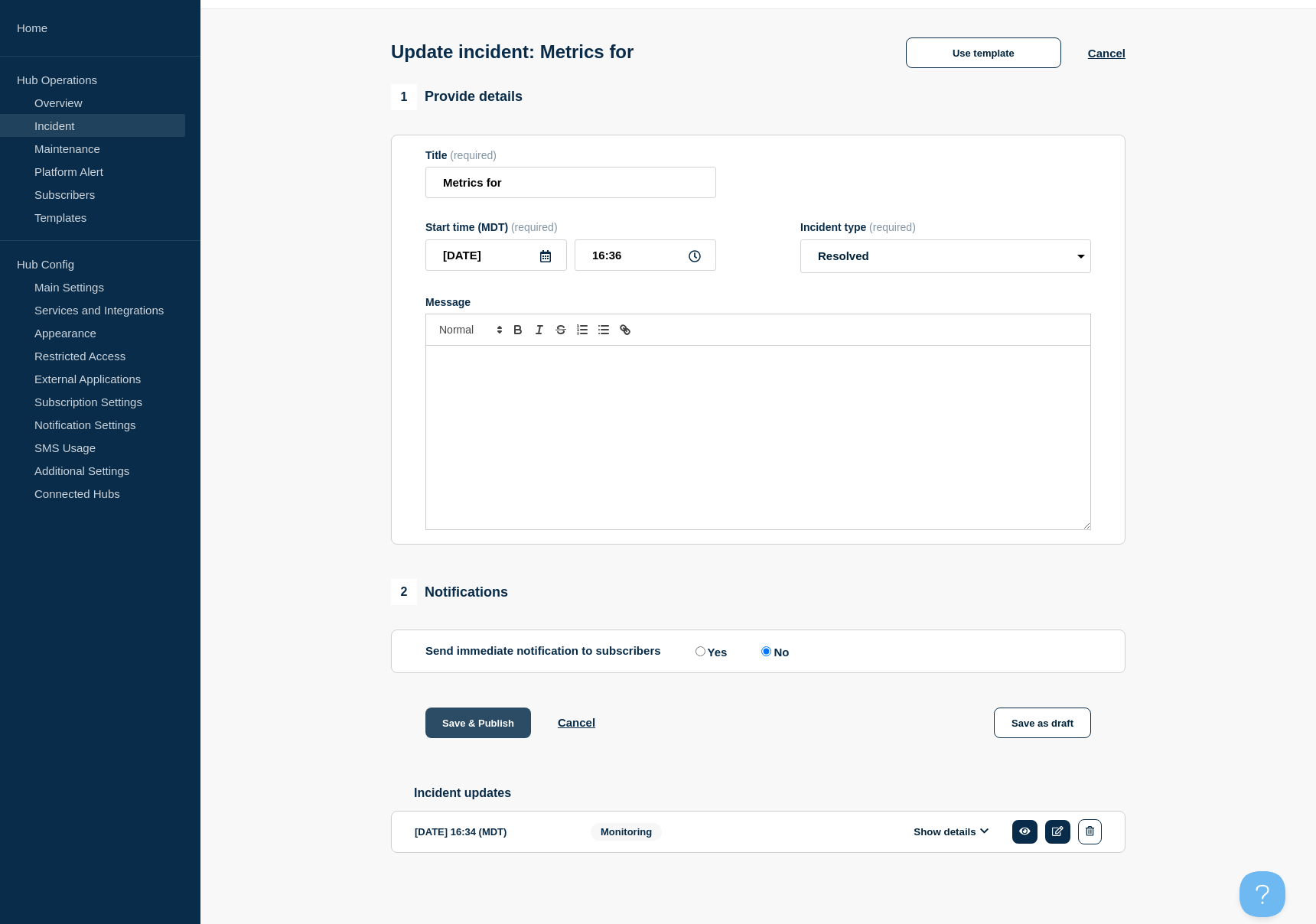
click at [462, 720] on button "Save & Publish" at bounding box center [478, 723] width 106 height 31
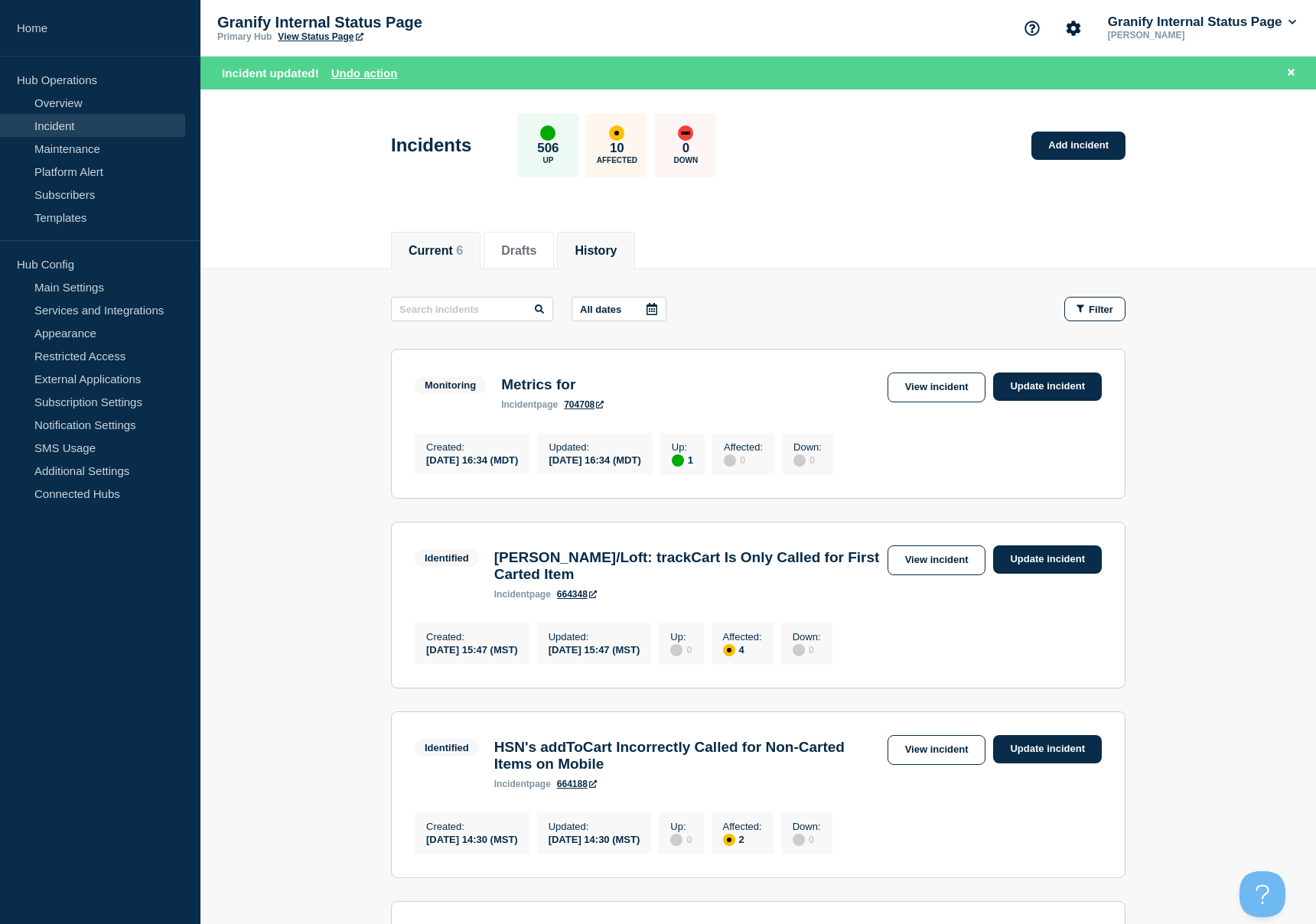
click at [584, 253] on button "History" at bounding box center [596, 251] width 42 height 14
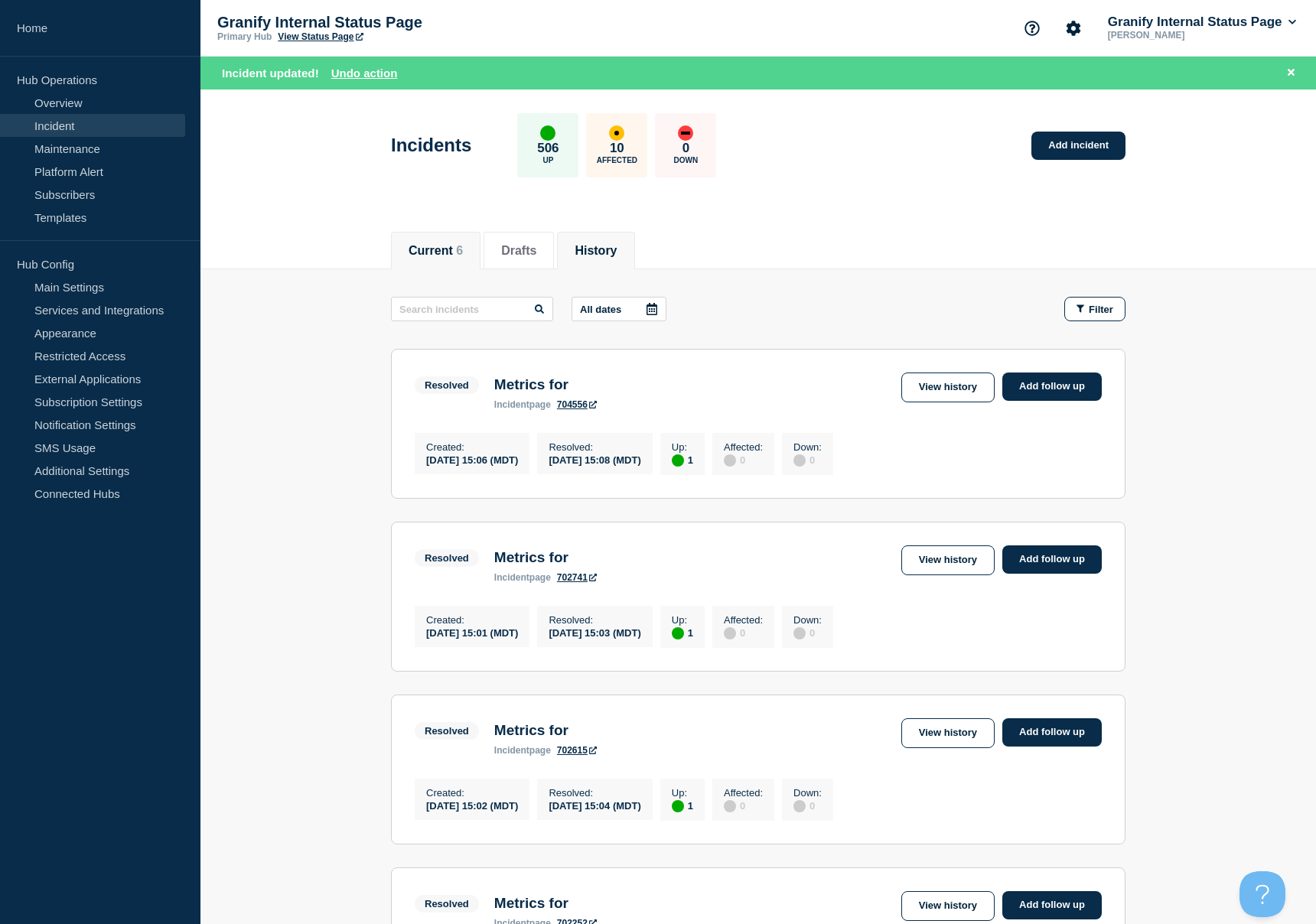
click at [431, 246] on button "Current 6" at bounding box center [435, 251] width 54 height 14
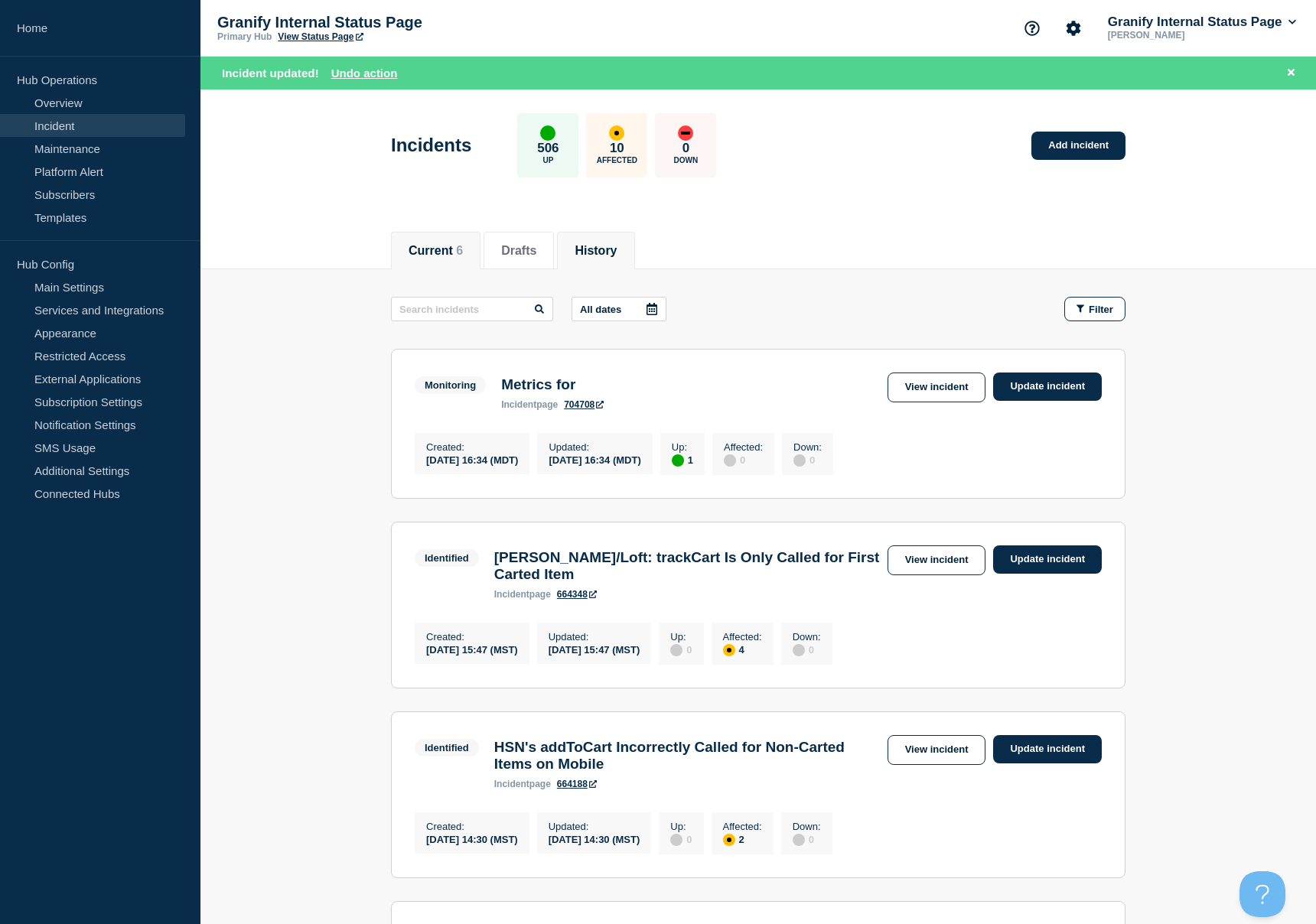
click at [600, 256] on button "History" at bounding box center [596, 251] width 42 height 14
